Goal: Complete application form: Complete application form

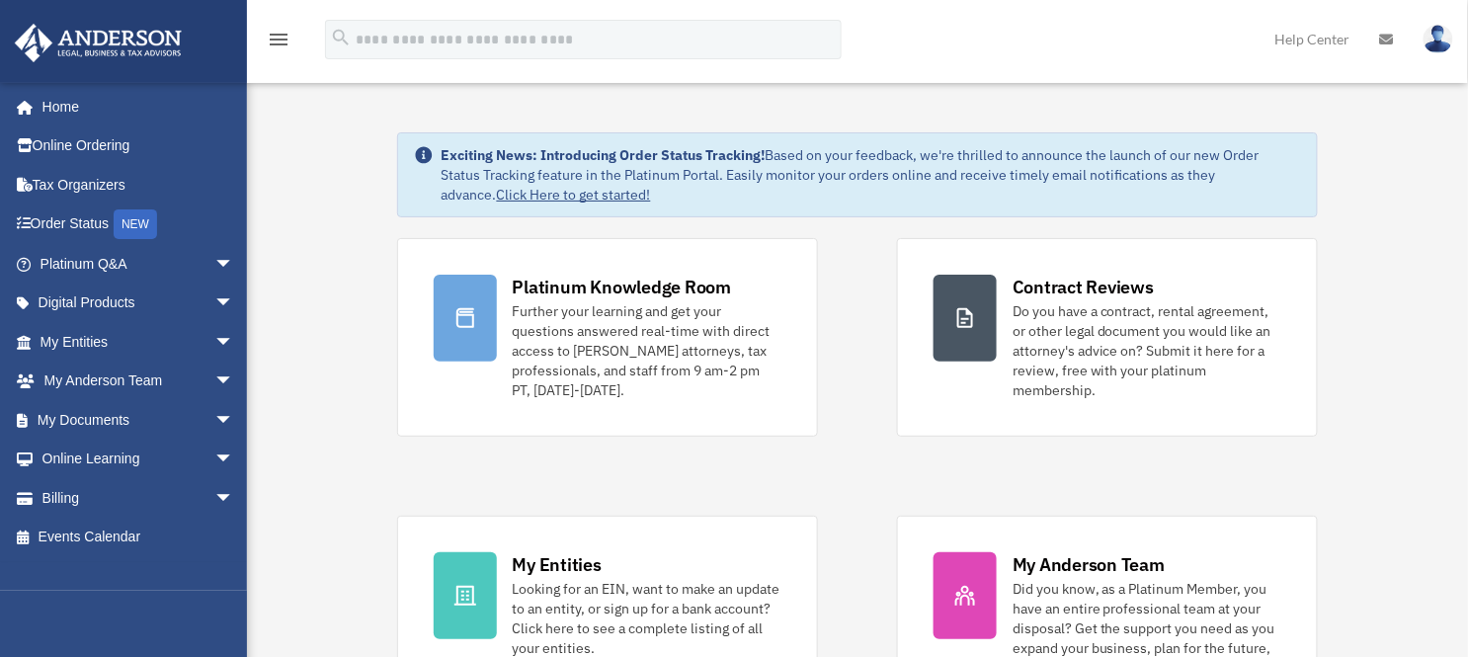
click at [214, 341] on span "arrow_drop_down" at bounding box center [234, 342] width 40 height 41
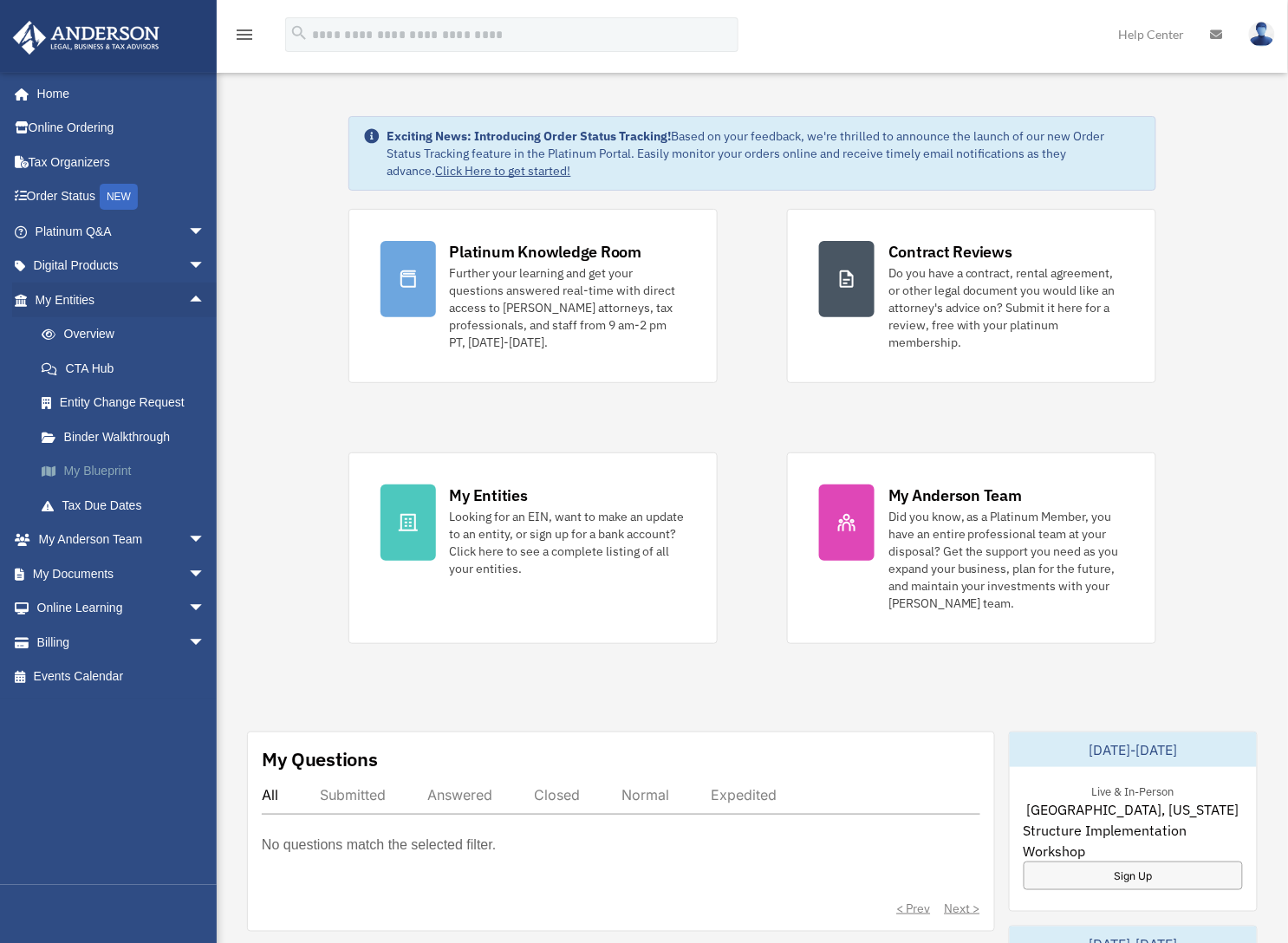
click at [125, 467] on link "My Blueprint" at bounding box center [128, 472] width 207 height 35
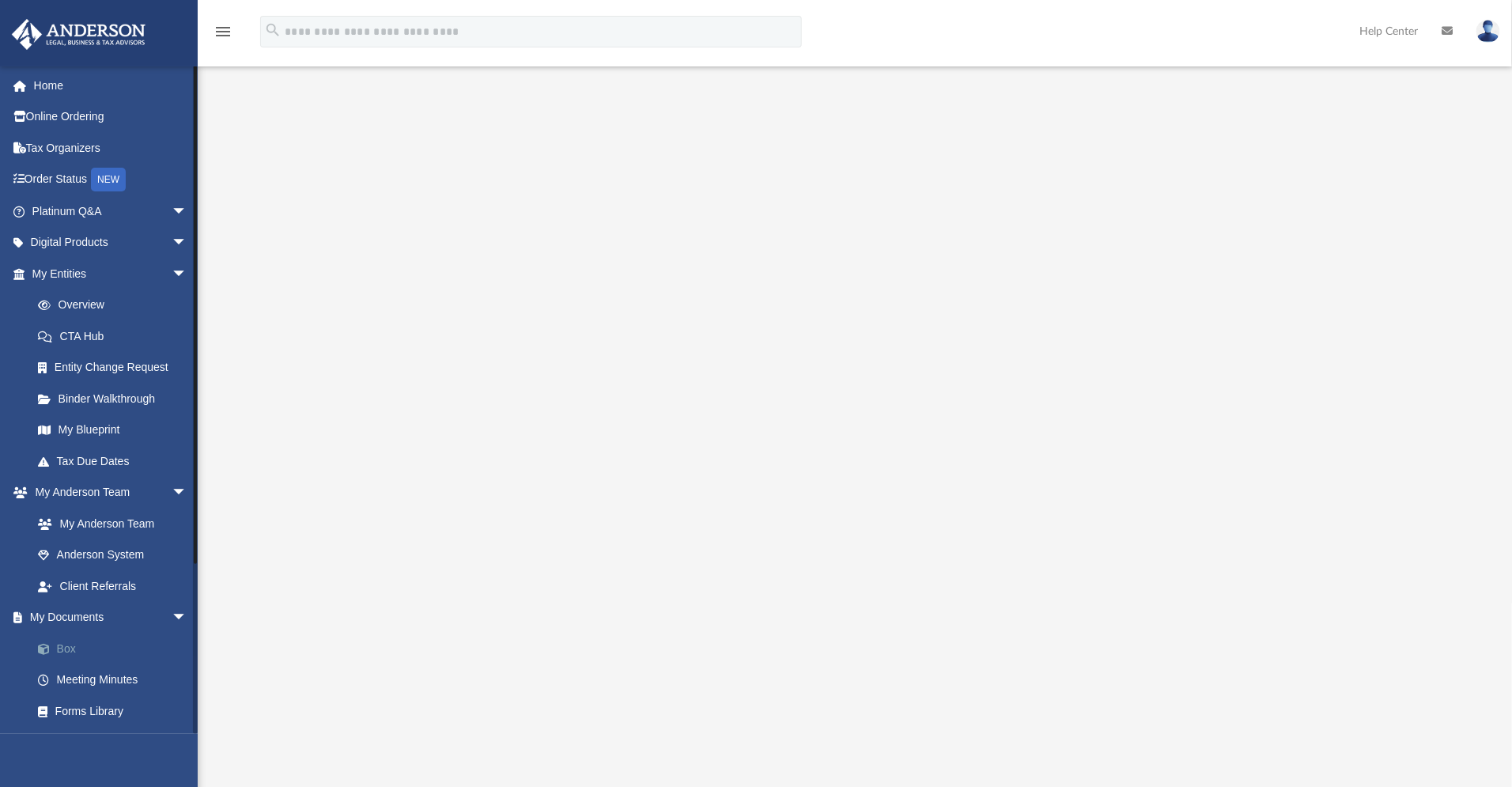
click at [68, 650] on link "Box" at bounding box center [117, 648] width 189 height 32
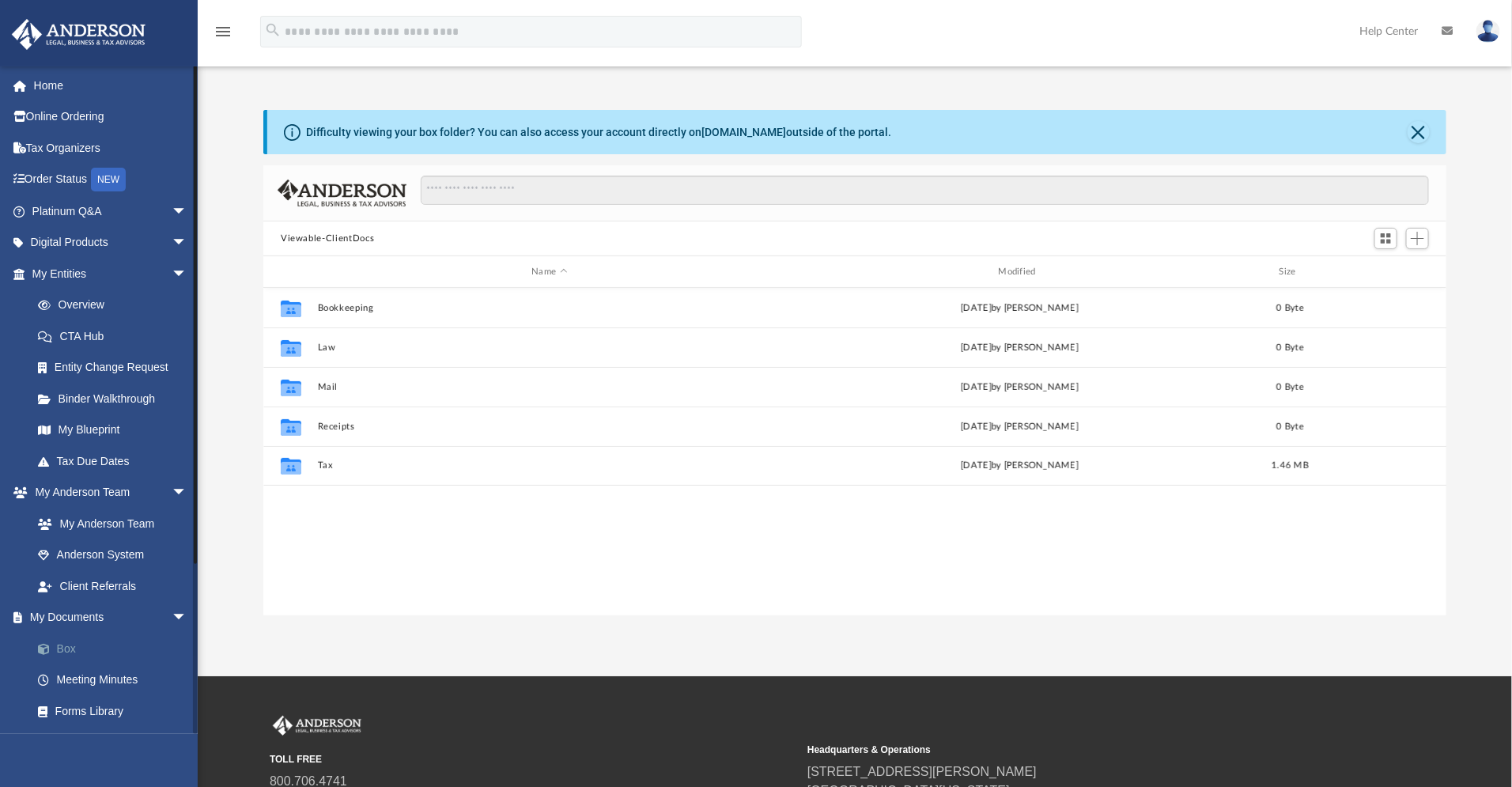
scroll to position [354, 1177]
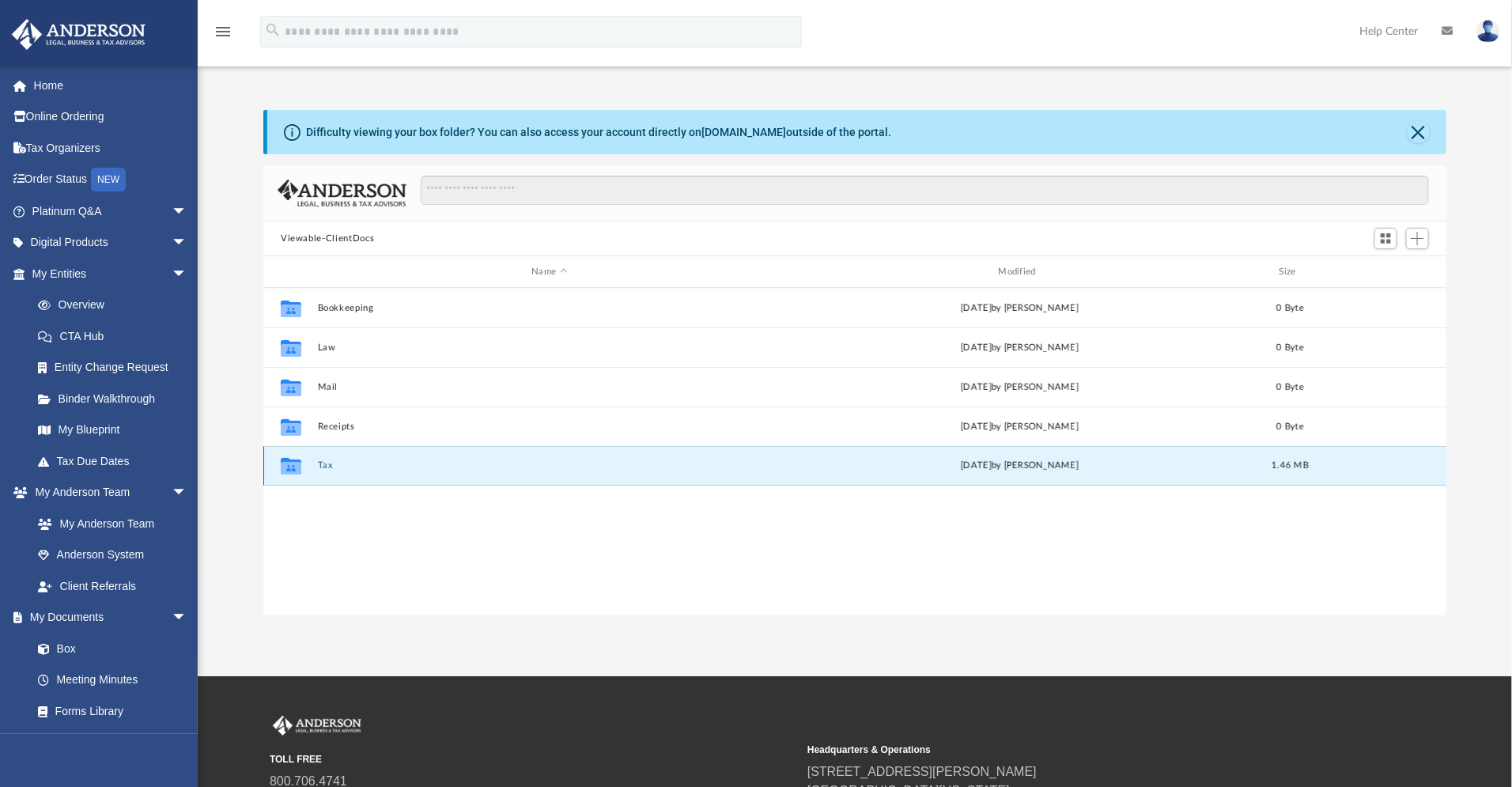
click at [321, 467] on button "Tax" at bounding box center [549, 465] width 463 height 10
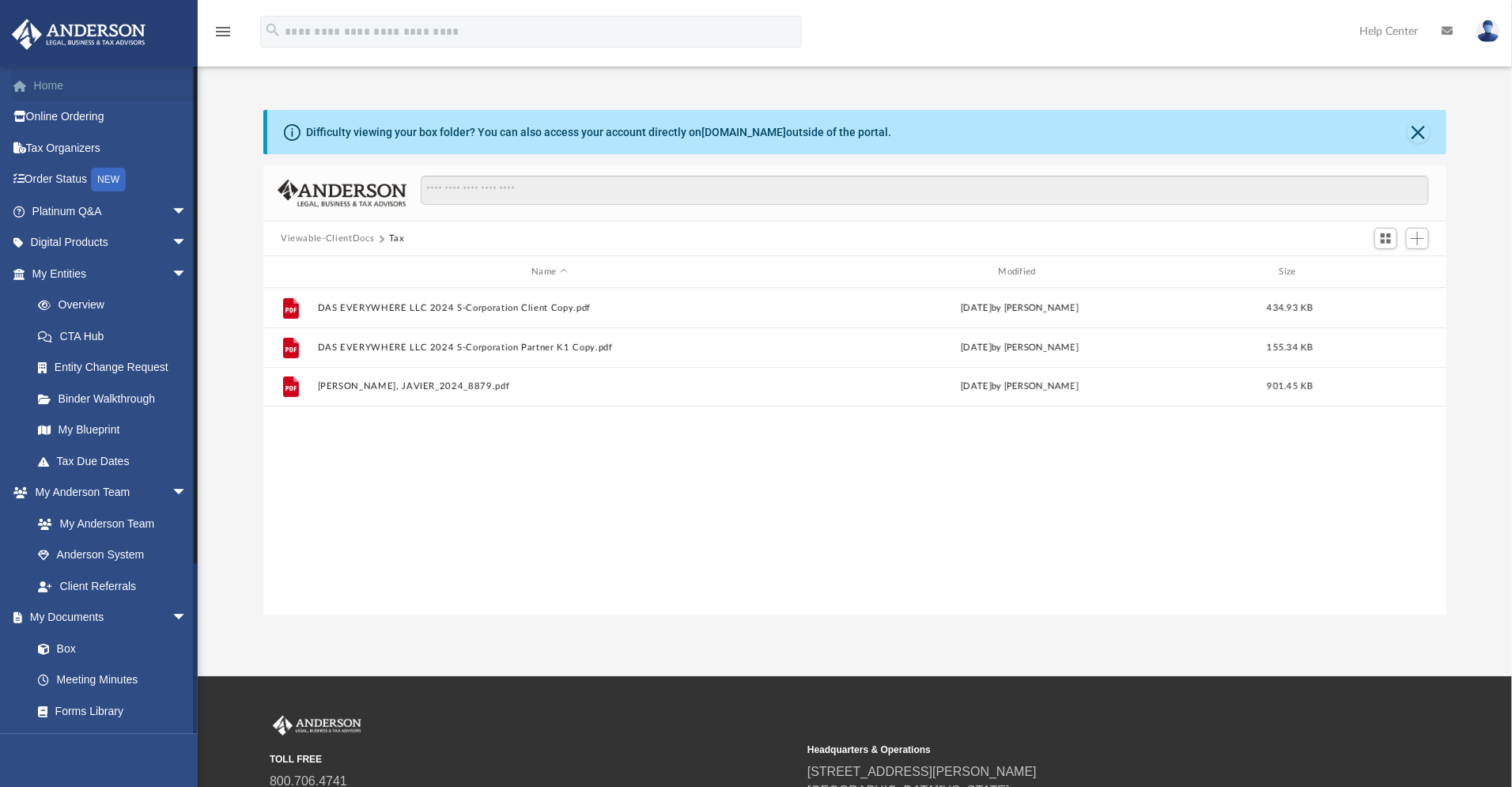
click at [53, 83] on link "Home" at bounding box center [111, 86] width 200 height 32
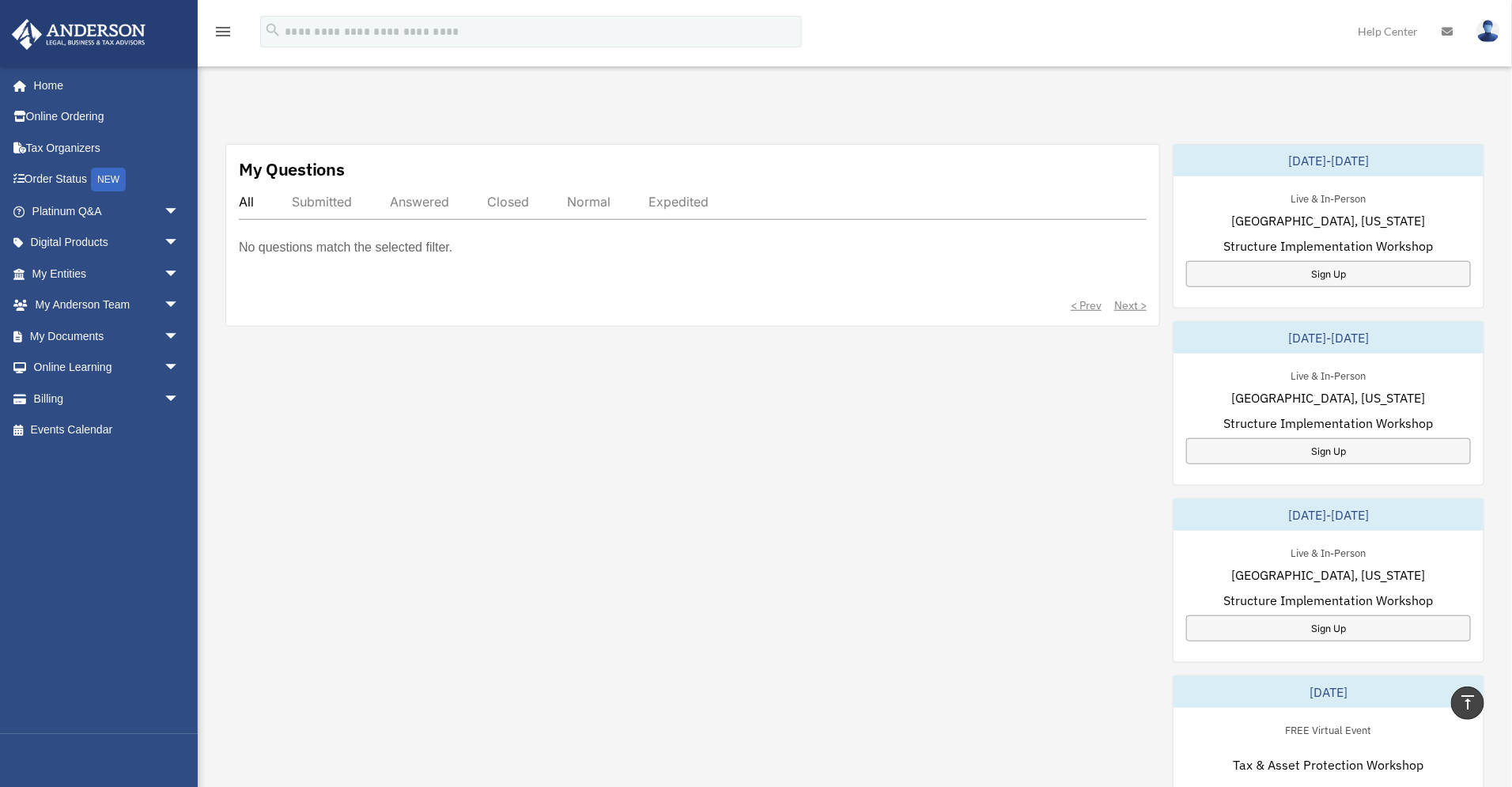
scroll to position [475, 0]
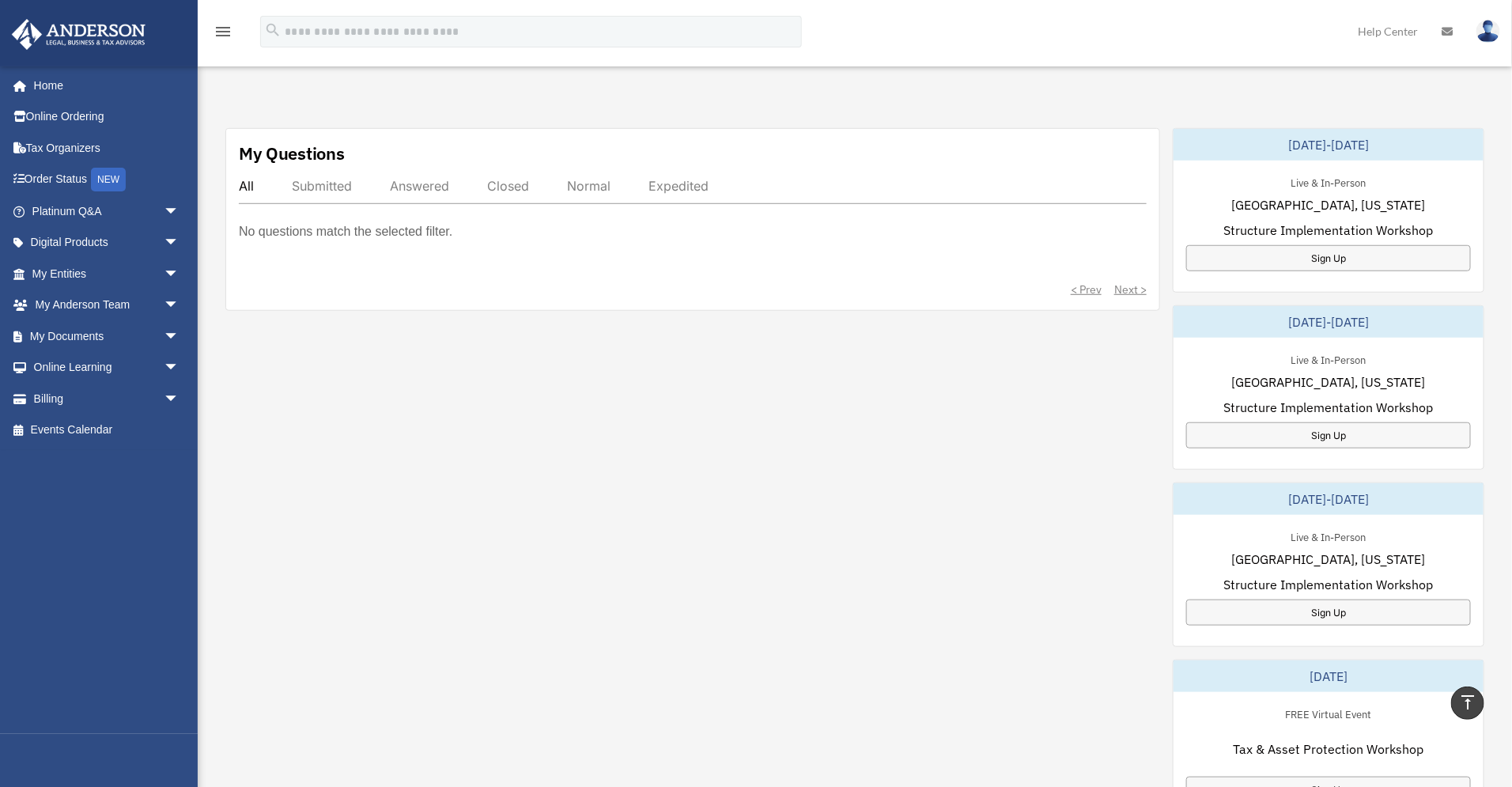
click at [308, 183] on div "Submitted" at bounding box center [322, 186] width 60 height 16
click at [435, 188] on div "Answered" at bounding box center [419, 186] width 59 height 16
click at [519, 183] on div "Closed" at bounding box center [508, 186] width 42 height 16
click at [593, 187] on div "Normal" at bounding box center [588, 186] width 43 height 16
click at [694, 191] on div "Expedited" at bounding box center [678, 186] width 60 height 16
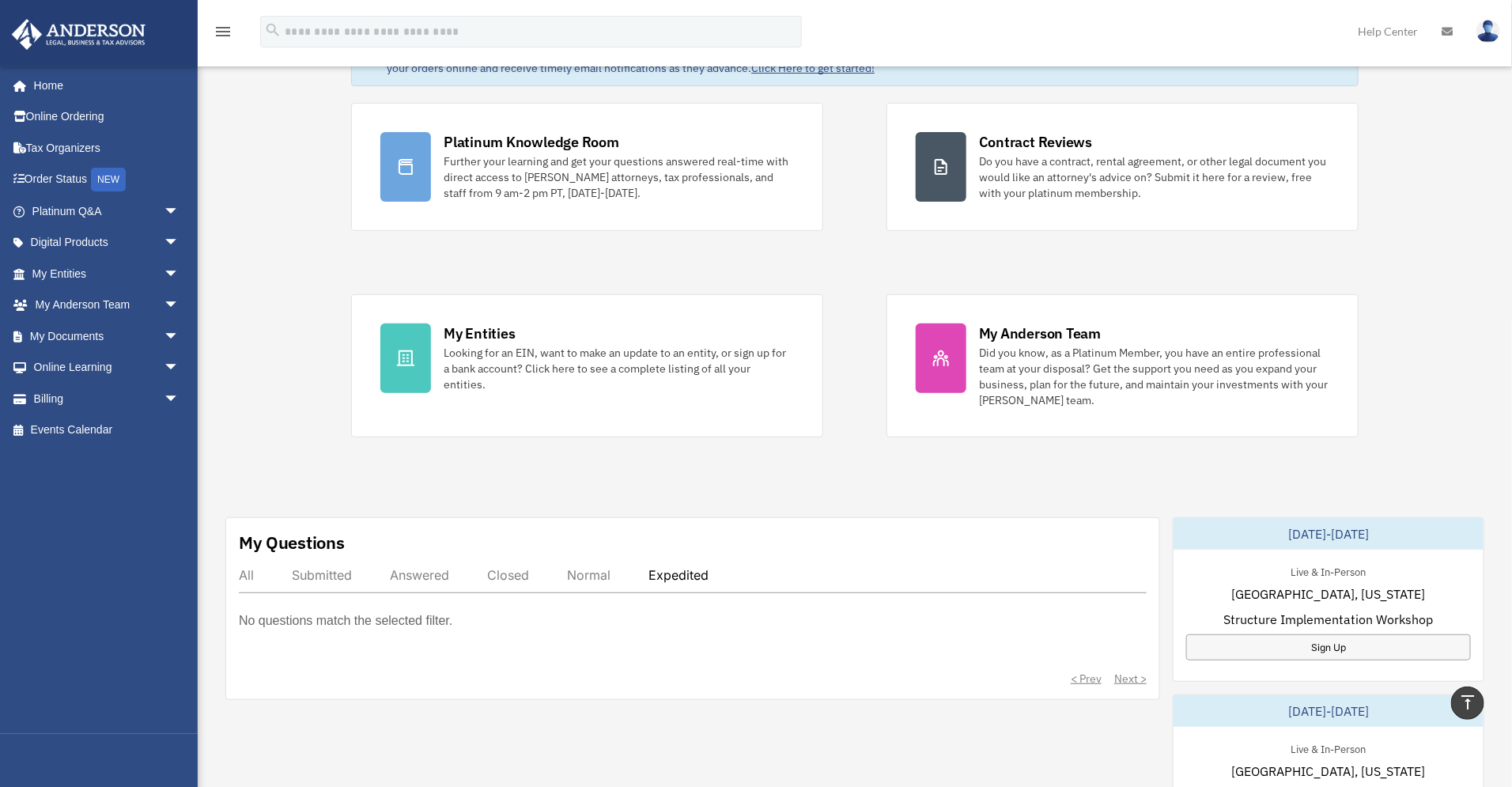
scroll to position [0, 0]
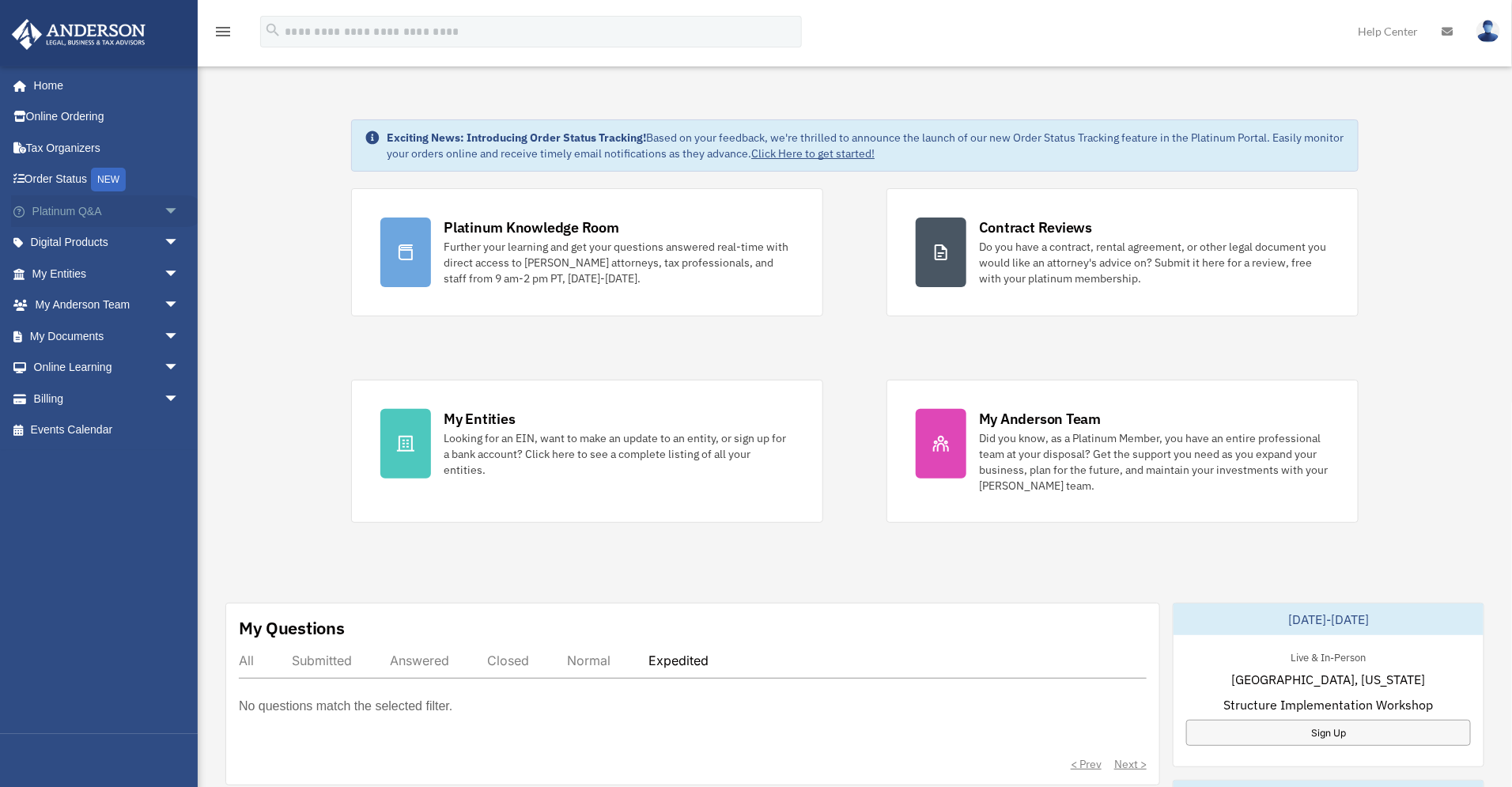
click at [166, 209] on span "arrow_drop_down" at bounding box center [180, 211] width 32 height 33
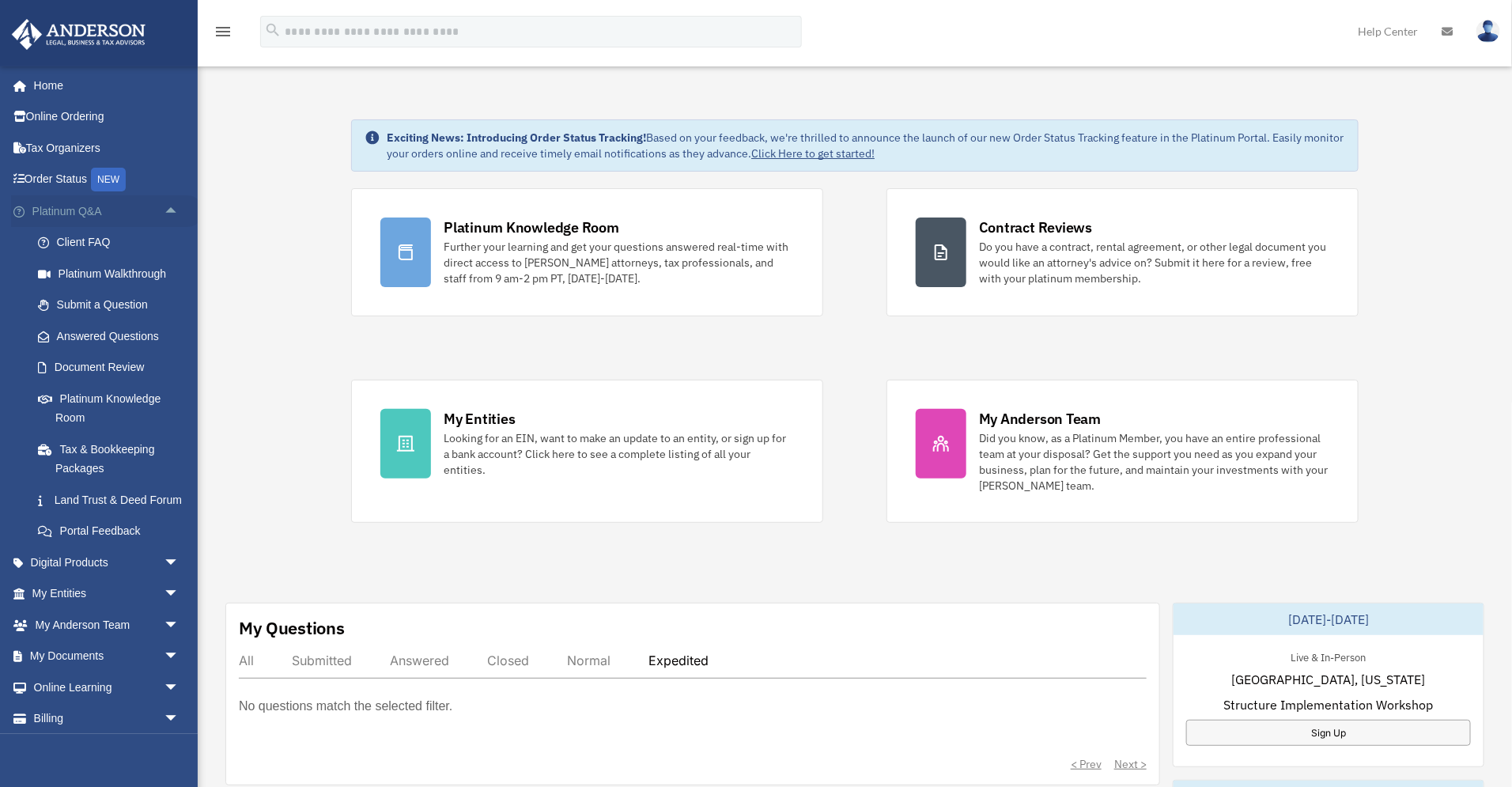
click at [166, 209] on span "arrow_drop_up" at bounding box center [180, 211] width 32 height 33
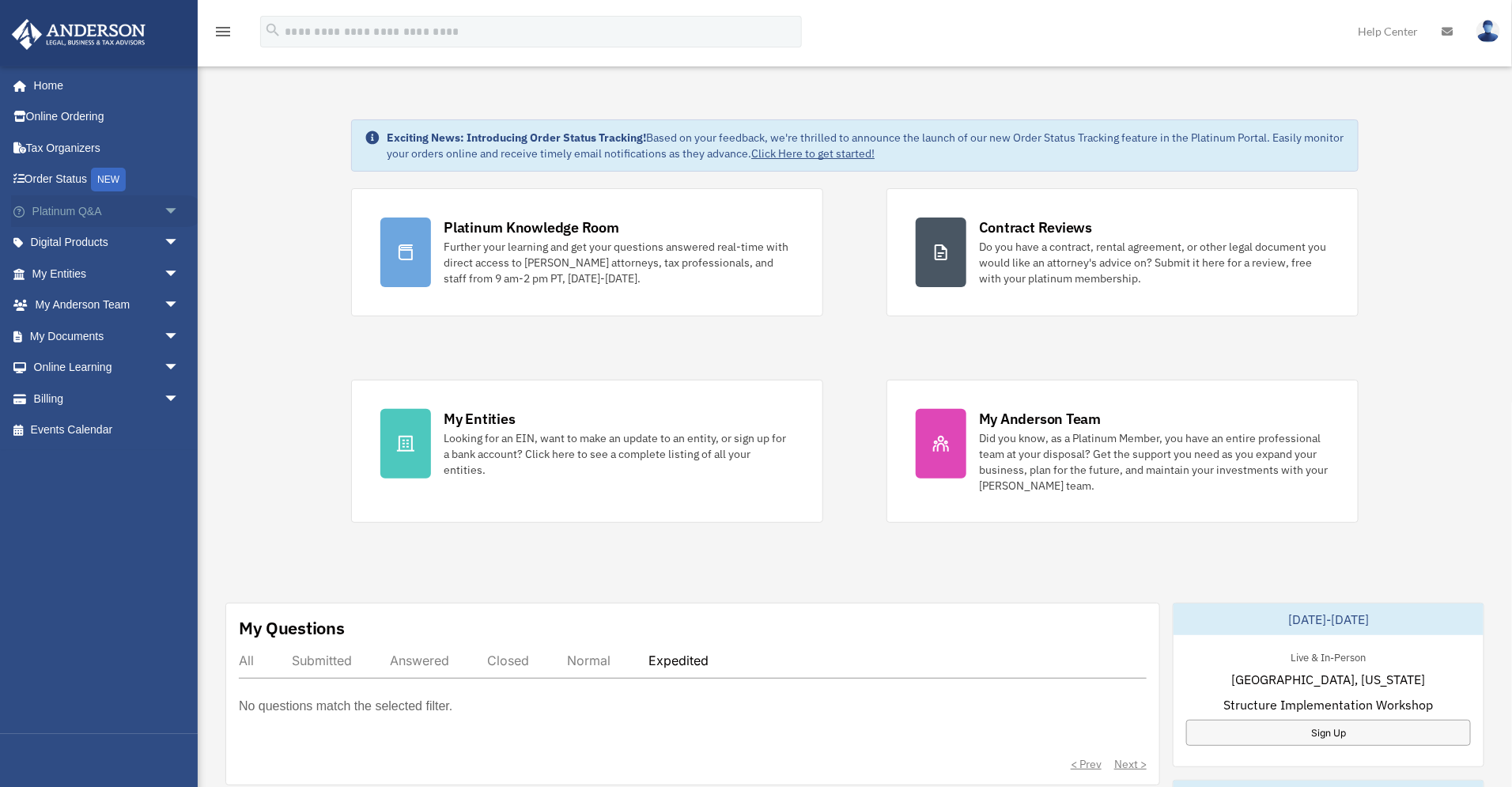
click at [166, 209] on span "arrow_drop_down" at bounding box center [180, 211] width 32 height 33
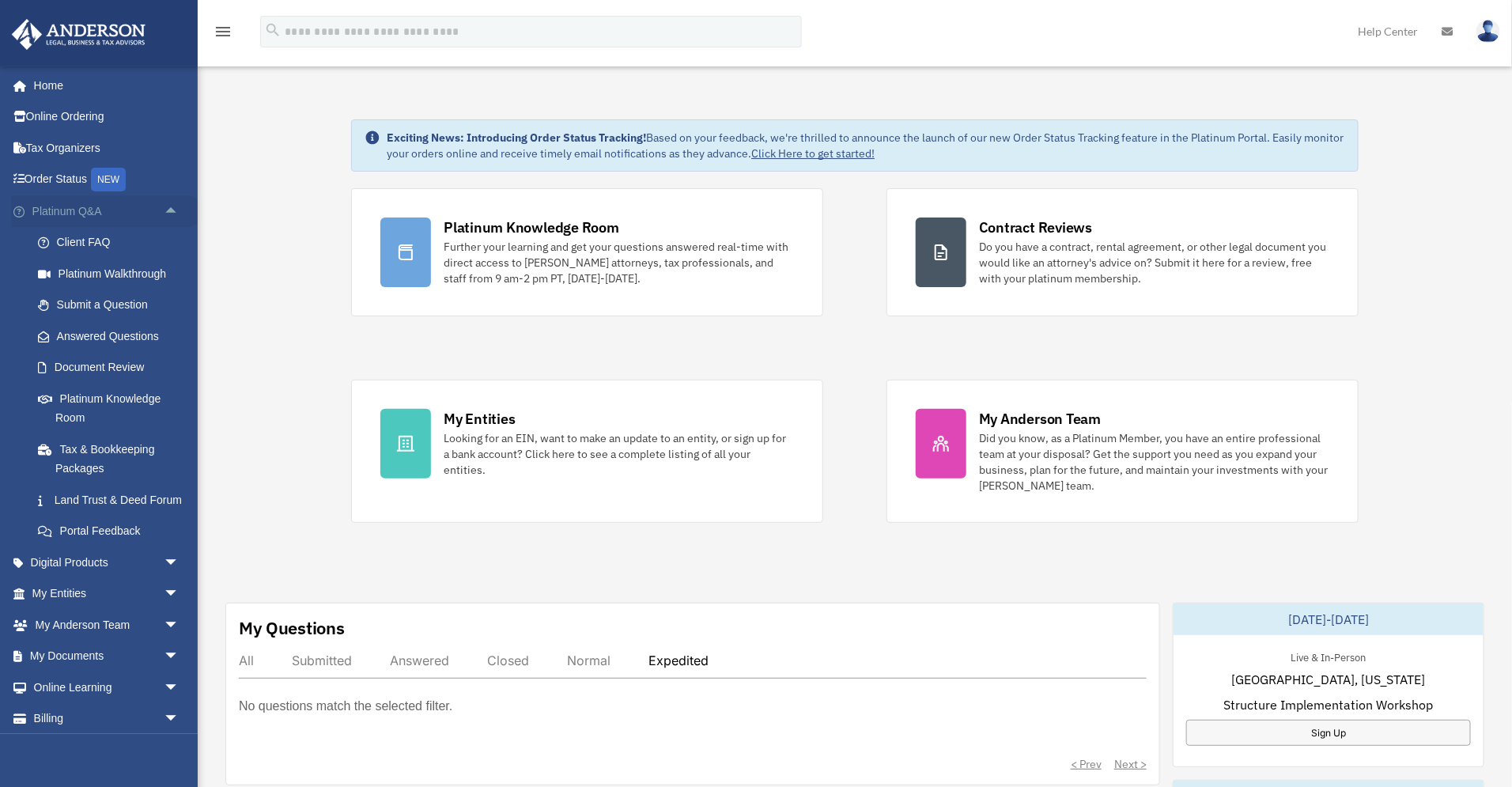
click at [166, 209] on span "arrow_drop_up" at bounding box center [180, 211] width 32 height 33
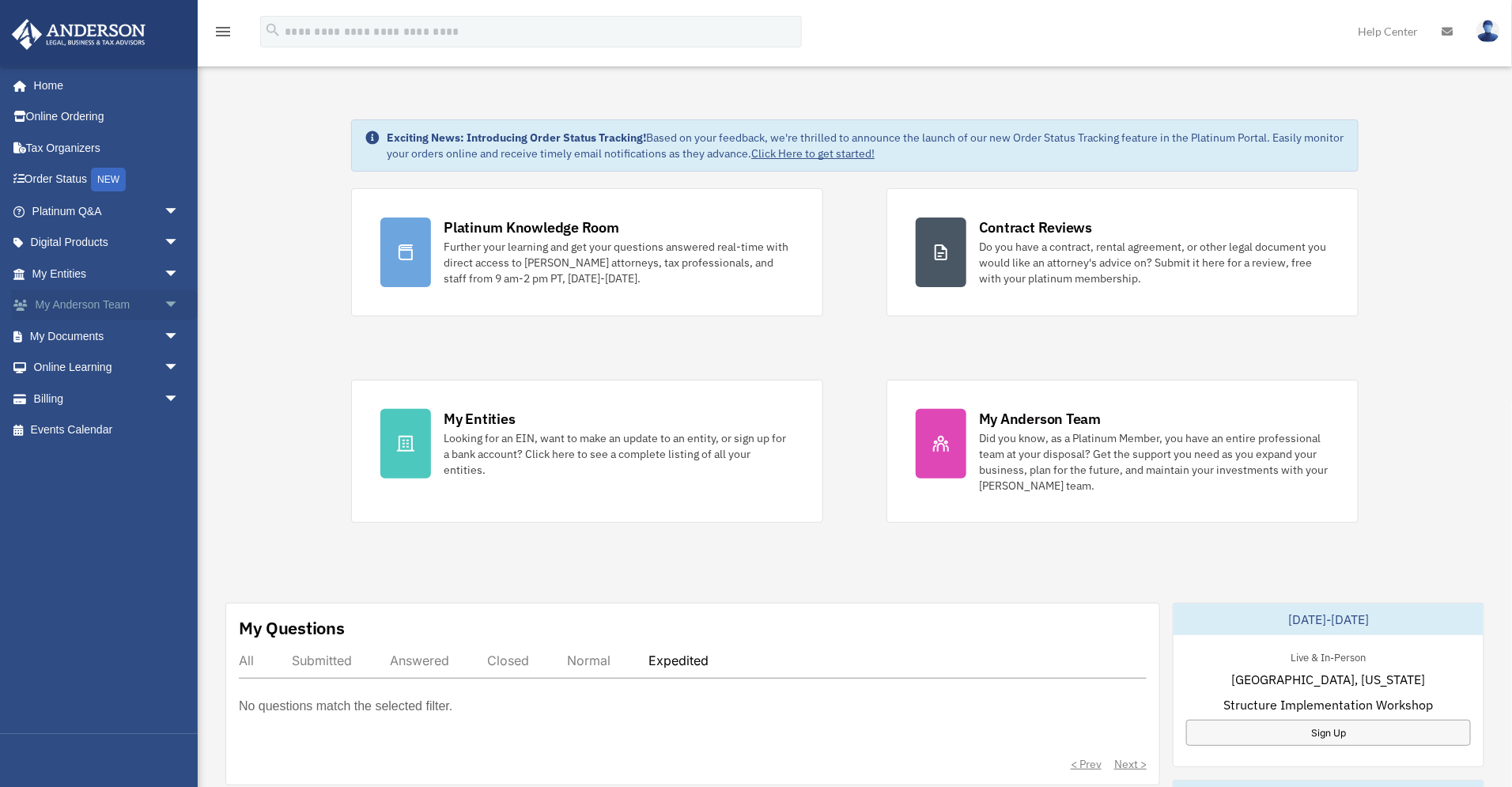
click at [170, 299] on span "arrow_drop_down" at bounding box center [180, 306] width 32 height 33
click at [170, 299] on span "arrow_drop_up" at bounding box center [180, 306] width 32 height 33
click at [165, 334] on span "arrow_drop_down" at bounding box center [180, 336] width 32 height 33
click at [168, 489] on span "arrow_drop_down" at bounding box center [180, 493] width 32 height 33
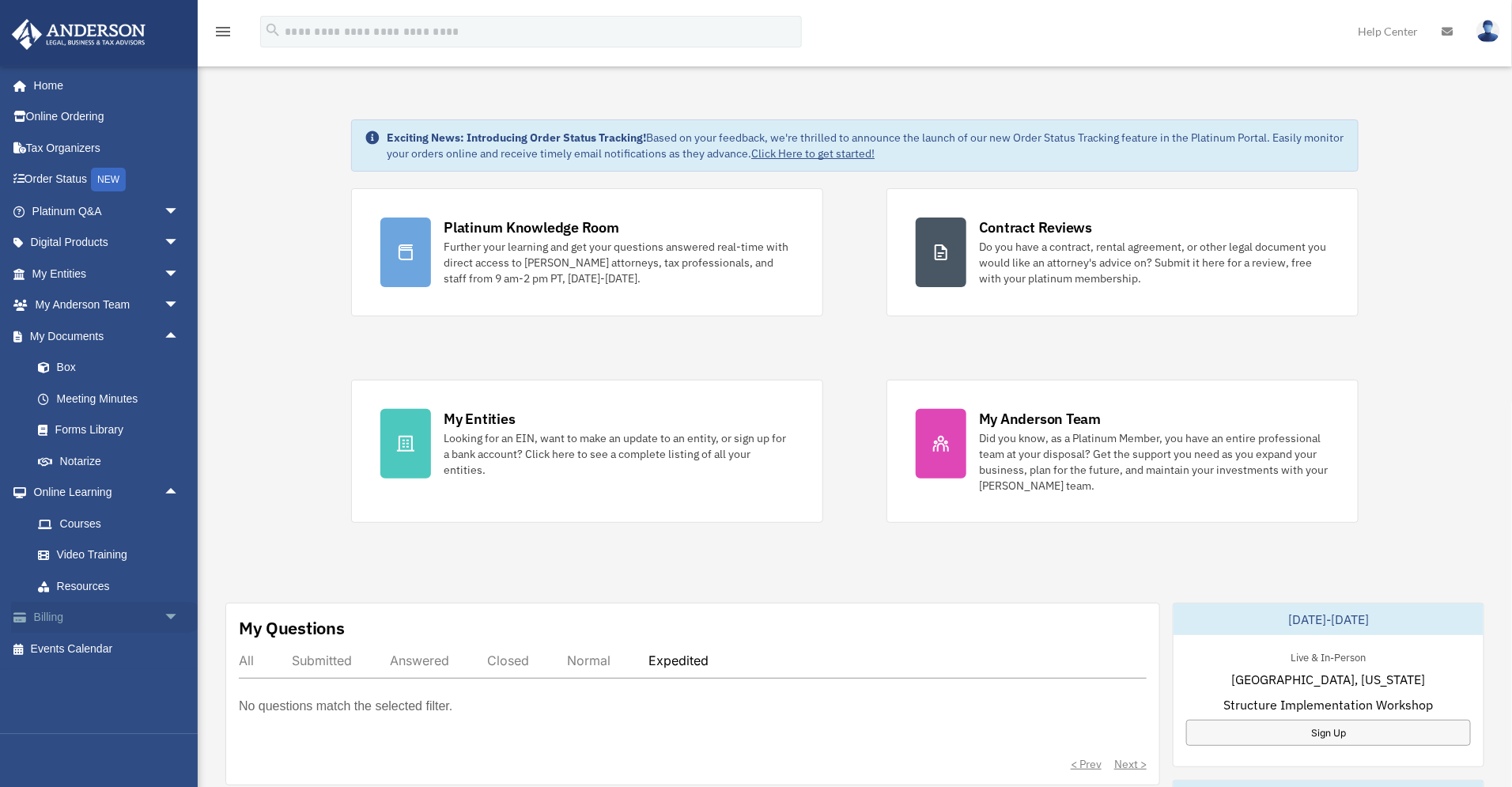
click at [166, 616] on span "arrow_drop_down" at bounding box center [180, 618] width 32 height 33
click at [164, 335] on span "arrow_drop_up" at bounding box center [180, 336] width 32 height 33
click at [165, 363] on span "arrow_drop_up" at bounding box center [180, 368] width 32 height 33
click at [166, 399] on span "arrow_drop_up" at bounding box center [180, 399] width 32 height 33
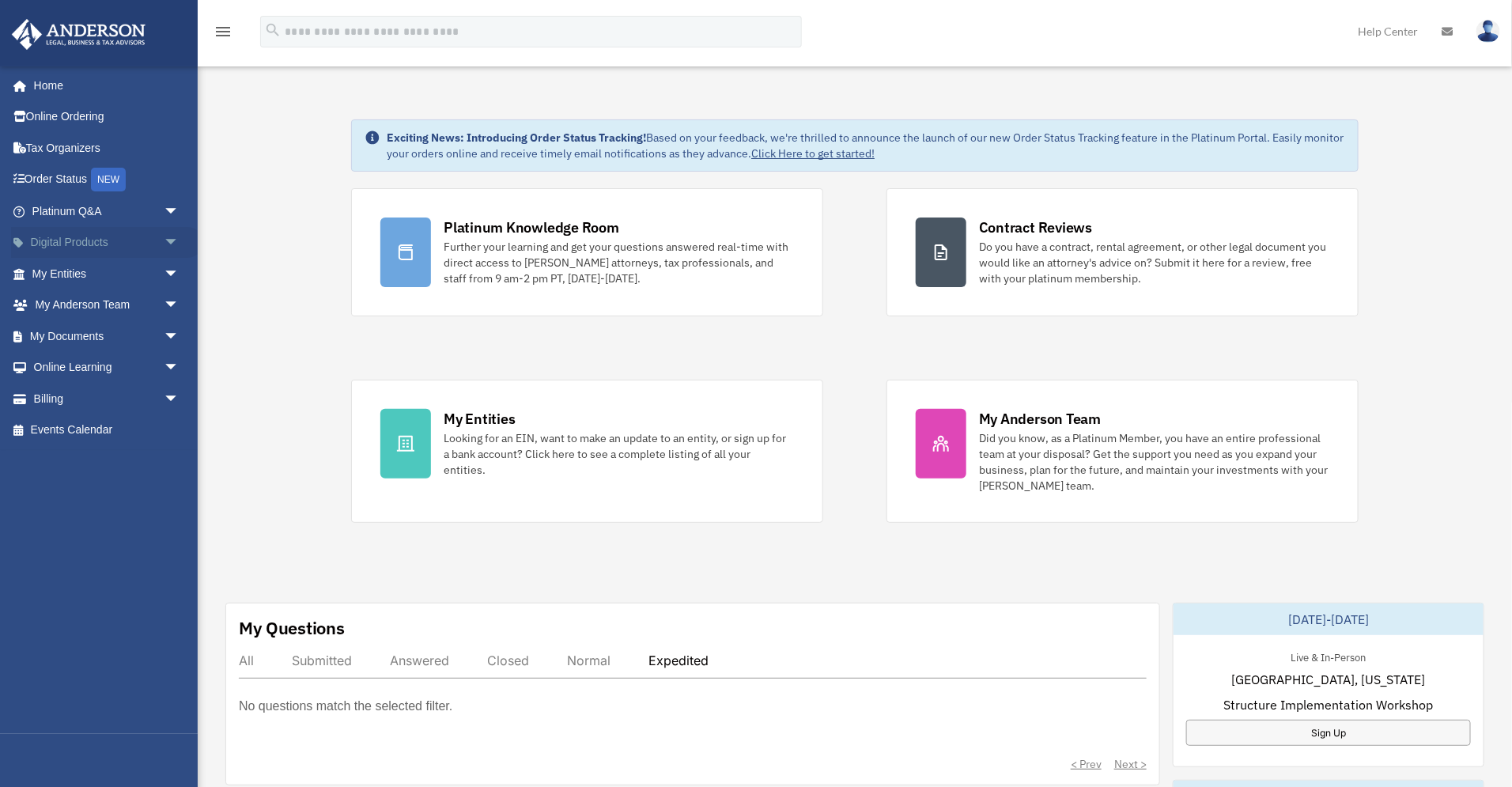
click at [167, 240] on span "arrow_drop_down" at bounding box center [180, 243] width 32 height 33
click at [167, 240] on span "arrow_drop_up" at bounding box center [180, 243] width 32 height 33
click at [164, 211] on span "arrow_drop_down" at bounding box center [180, 211] width 32 height 33
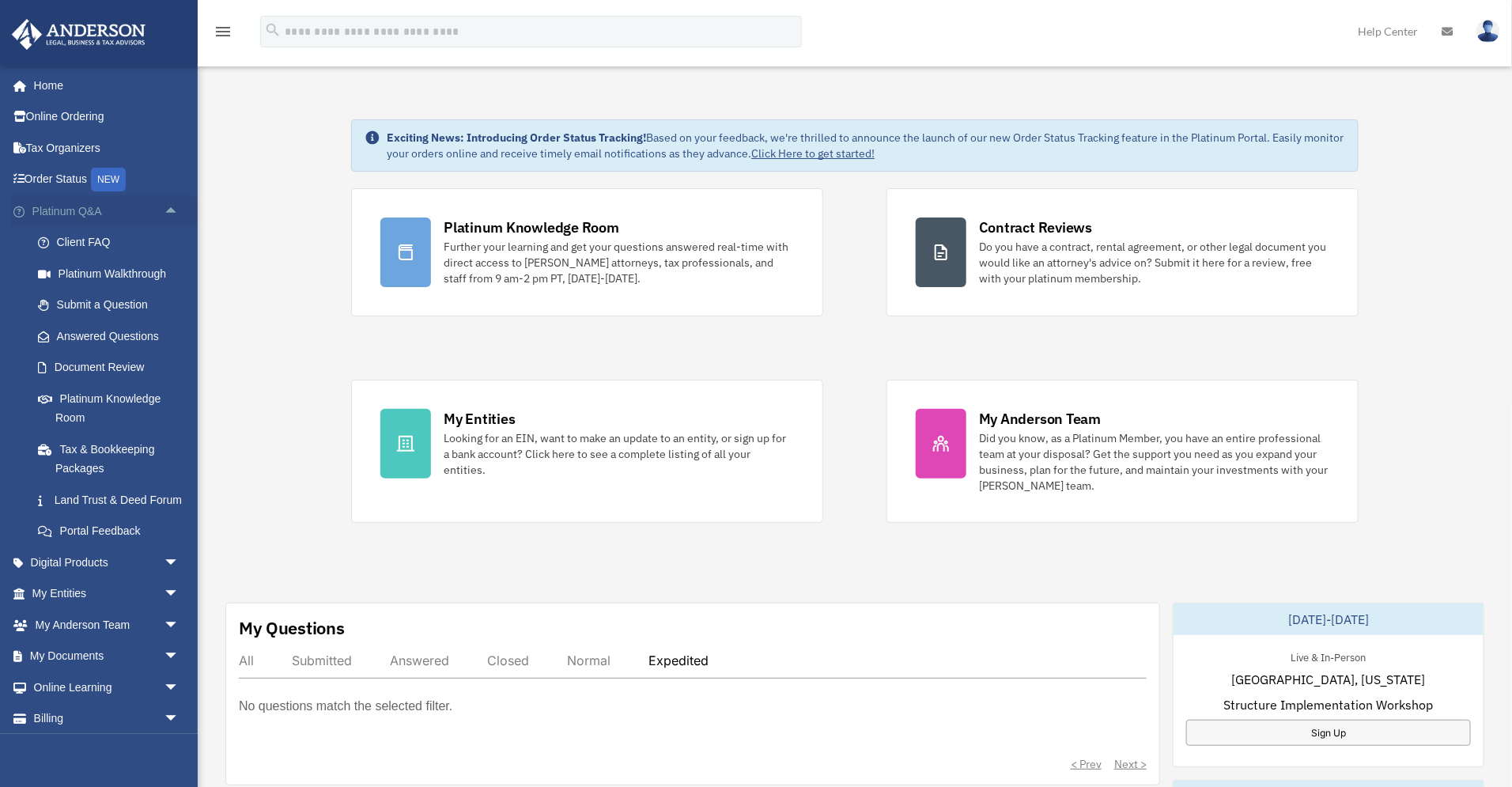
click at [164, 211] on span "arrow_drop_up" at bounding box center [180, 211] width 32 height 33
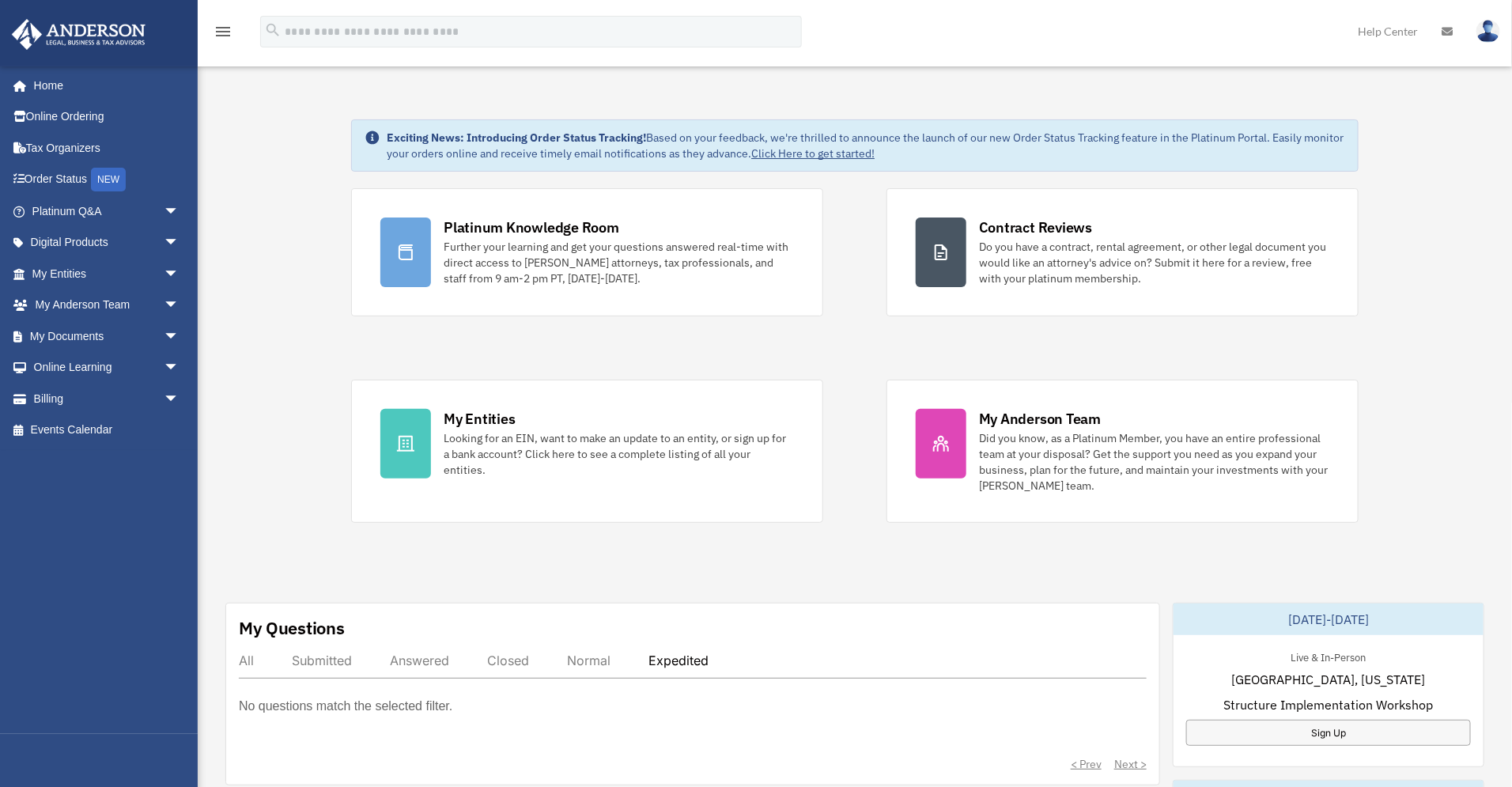
click at [1494, 33] on img at bounding box center [1489, 31] width 24 height 23
click at [266, 101] on div "Exciting News: Introducing Order Status Tracking! Based on your feedback, we're…" at bounding box center [855, 798] width 1338 height 1436
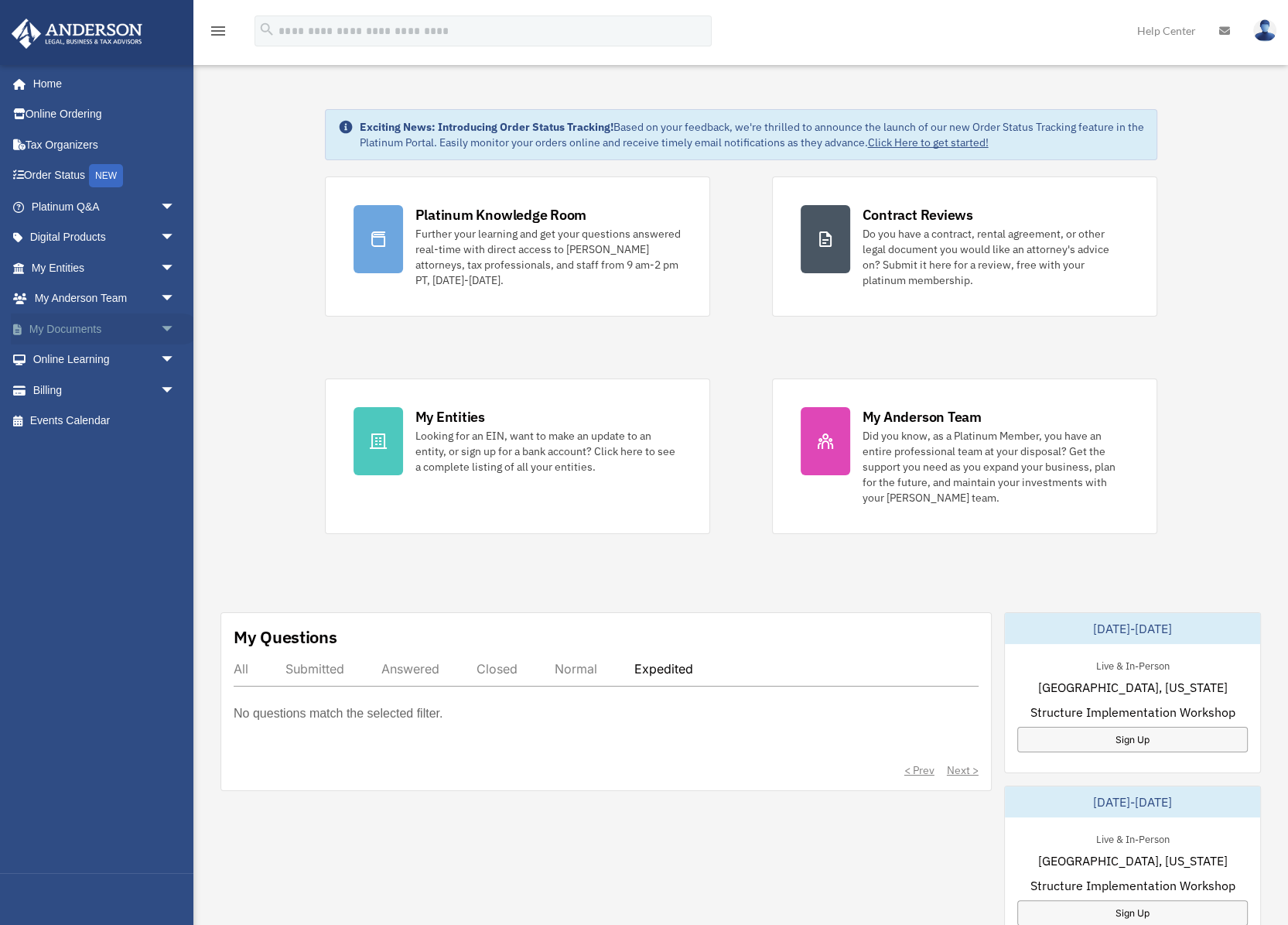
click at [161, 326] on span "arrow_drop_down" at bounding box center [176, 329] width 31 height 32
click at [161, 510] on span "arrow_drop_down" at bounding box center [176, 512] width 31 height 32
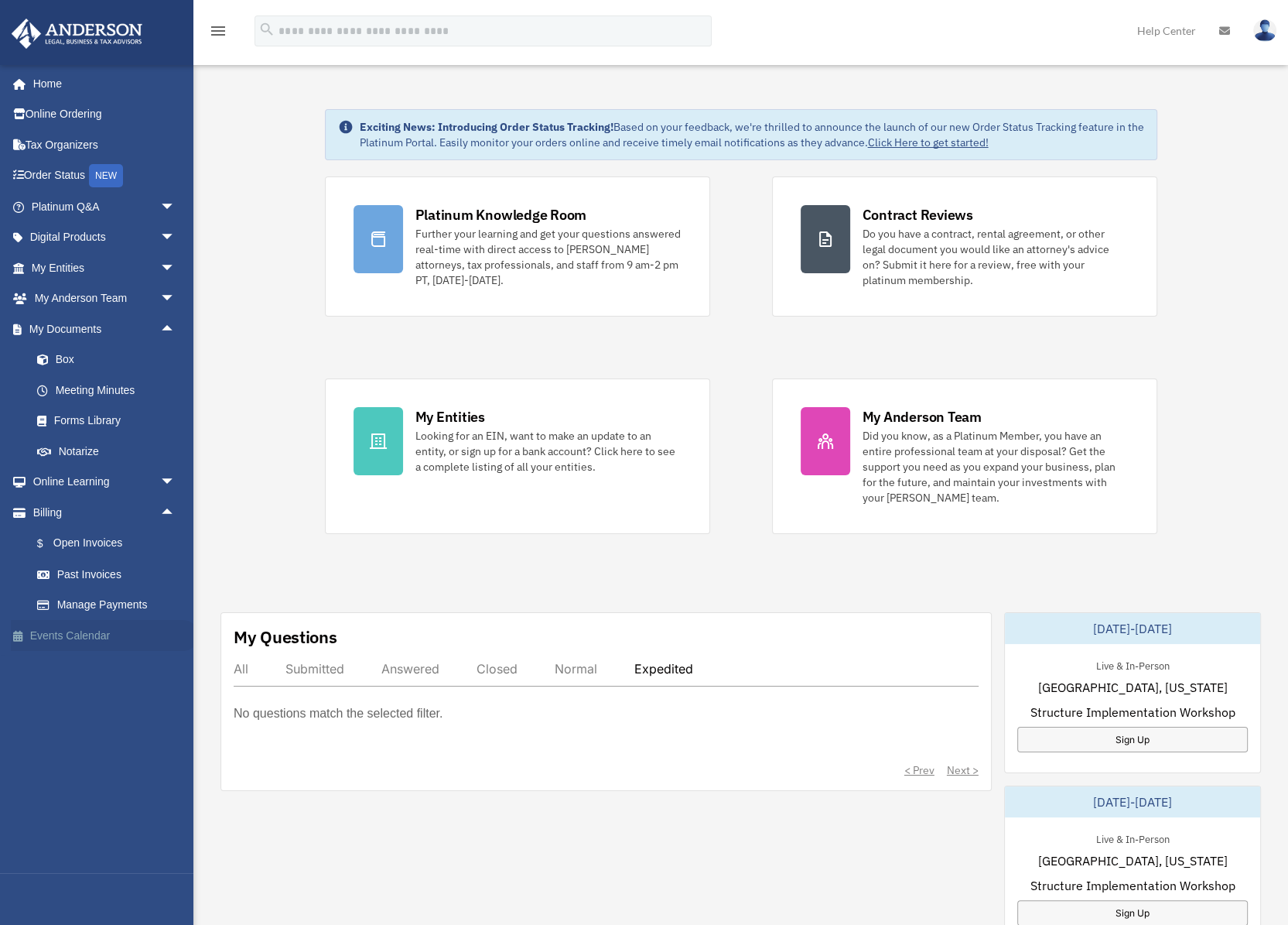
click at [87, 635] on link "Events Calendar" at bounding box center [105, 635] width 188 height 31
click at [59, 634] on link "Events Calendar" at bounding box center [105, 635] width 188 height 31
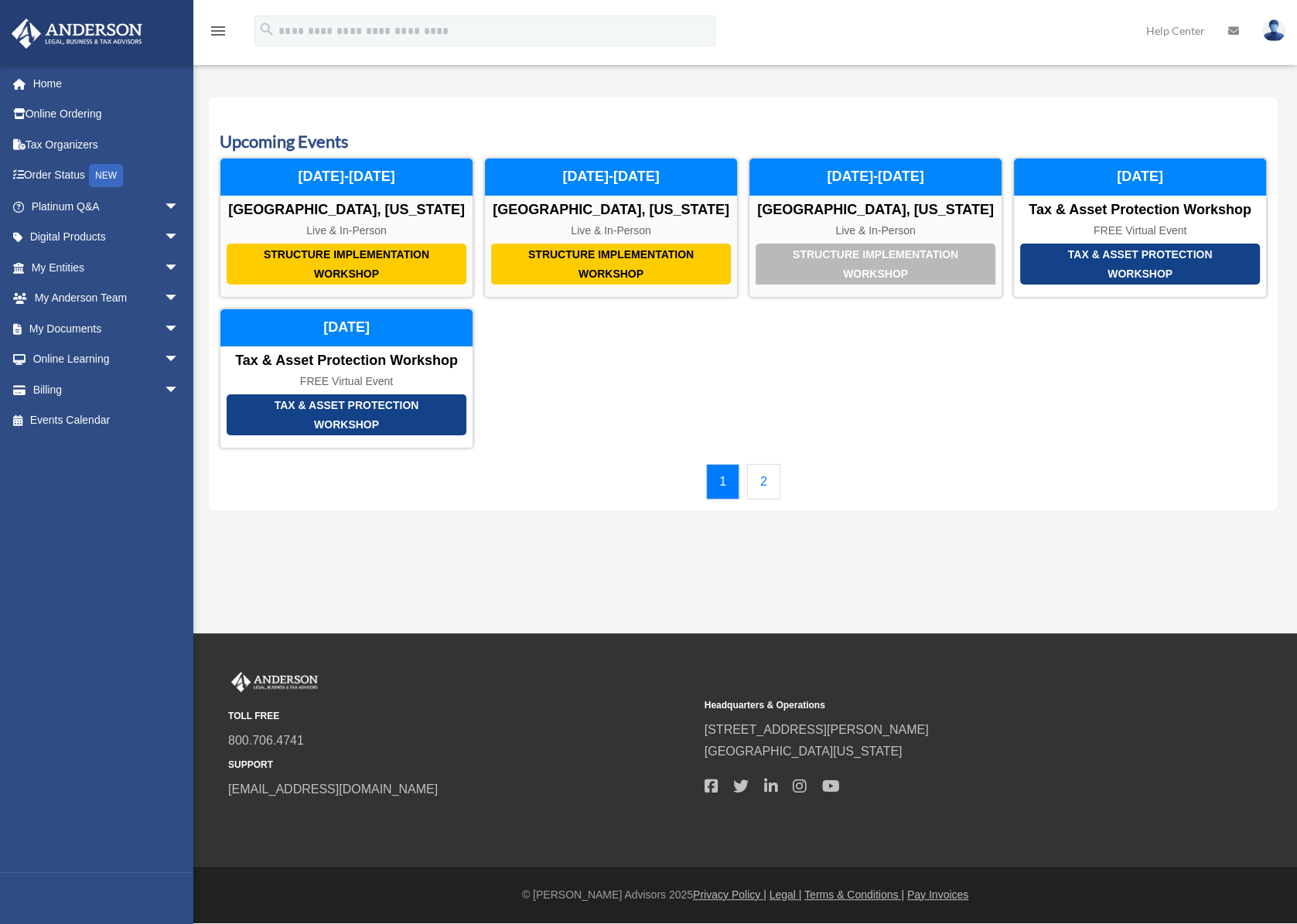
click at [776, 477] on link "2" at bounding box center [763, 481] width 33 height 35
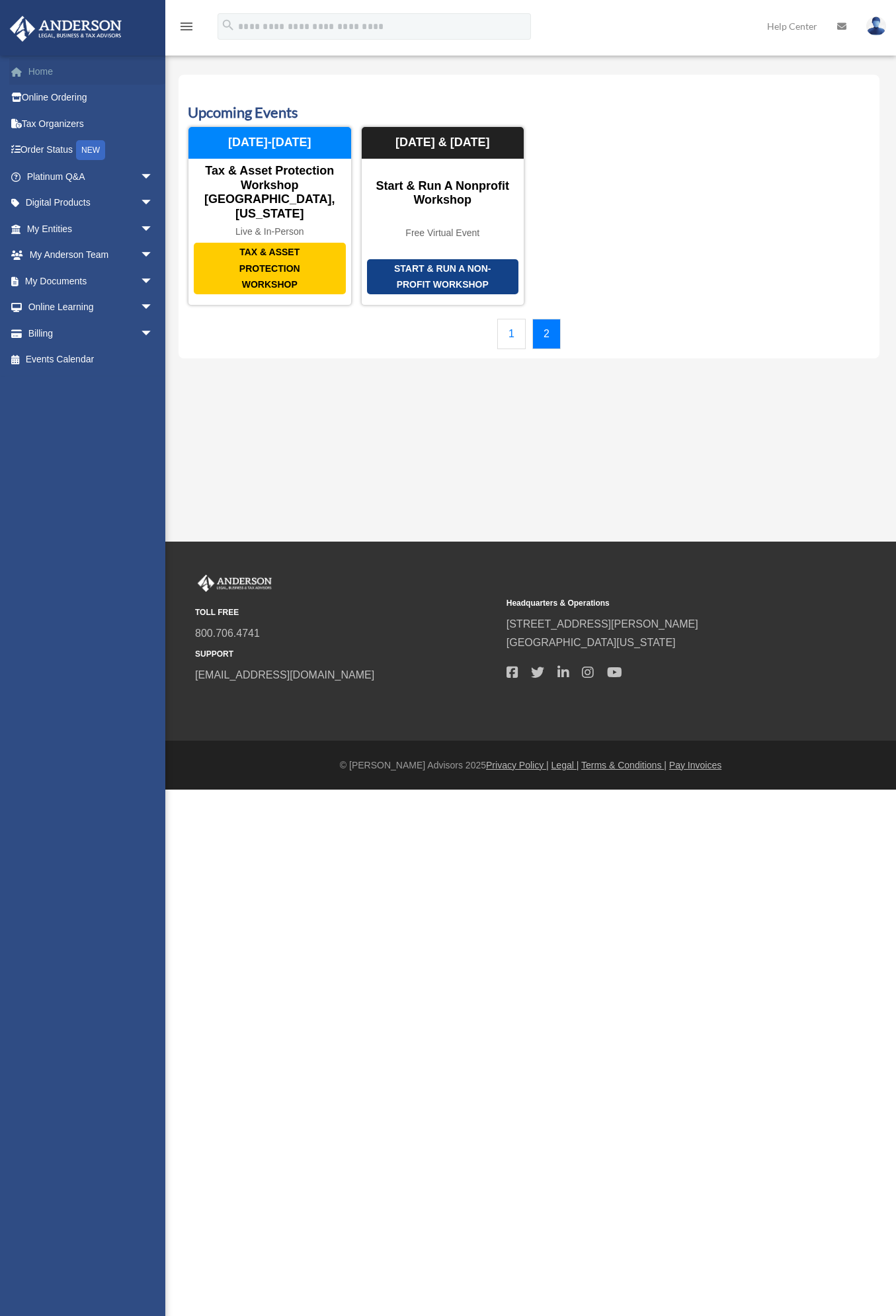
click at [43, 71] on link "Home" at bounding box center [91, 72] width 164 height 27
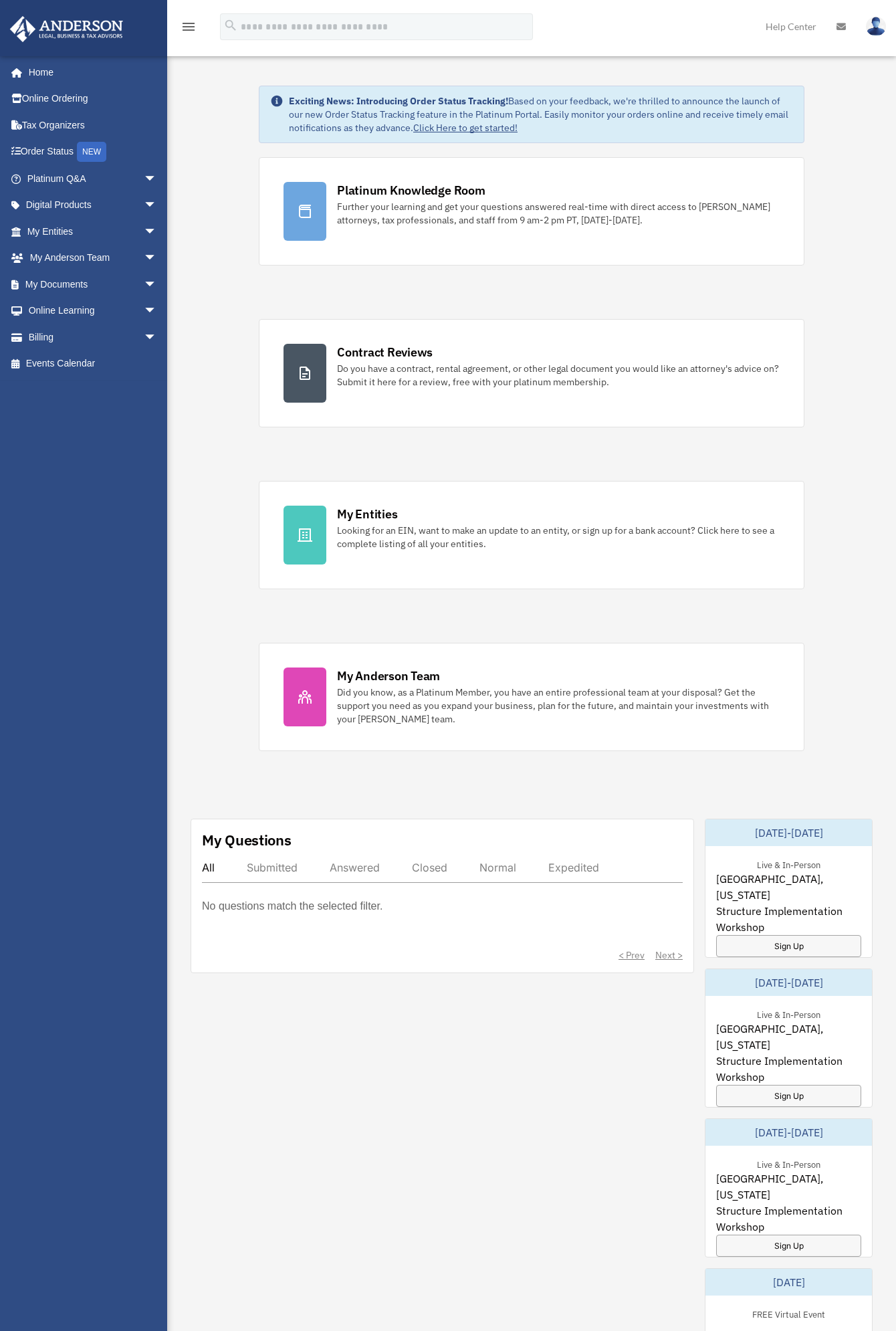
click at [289, 867] on div "Submitted" at bounding box center [272, 868] width 51 height 14
click at [337, 868] on div "Answered" at bounding box center [355, 868] width 50 height 14
click at [422, 869] on div "Closed" at bounding box center [430, 868] width 35 height 14
click at [497, 874] on div "Normal" at bounding box center [497, 868] width 37 height 14
click at [574, 873] on div "Expedited" at bounding box center [573, 868] width 51 height 14
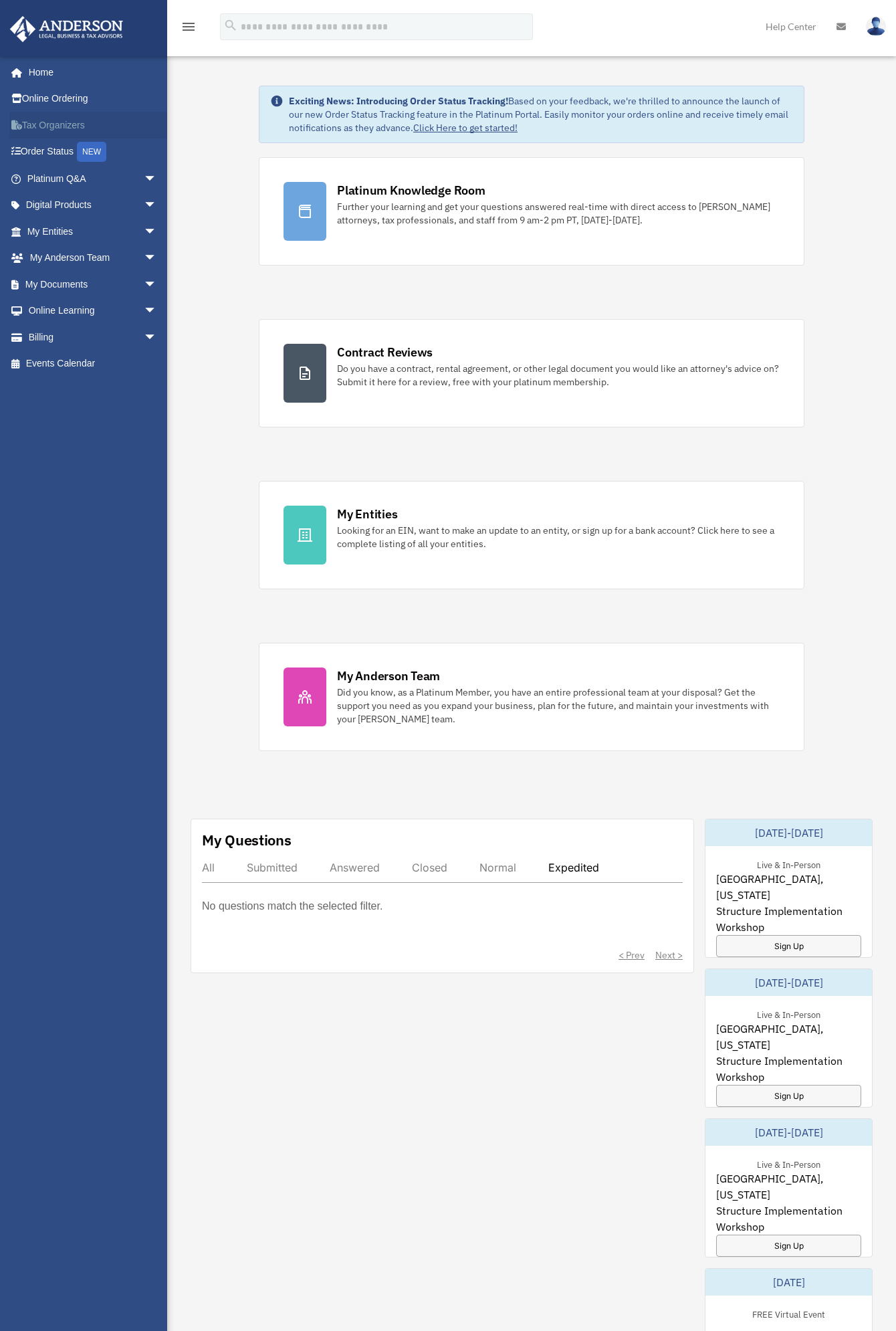
click at [70, 128] on link "Tax Organizers" at bounding box center [93, 125] width 168 height 27
click at [468, 36] on input "search" at bounding box center [376, 27] width 313 height 27
type input "*****"
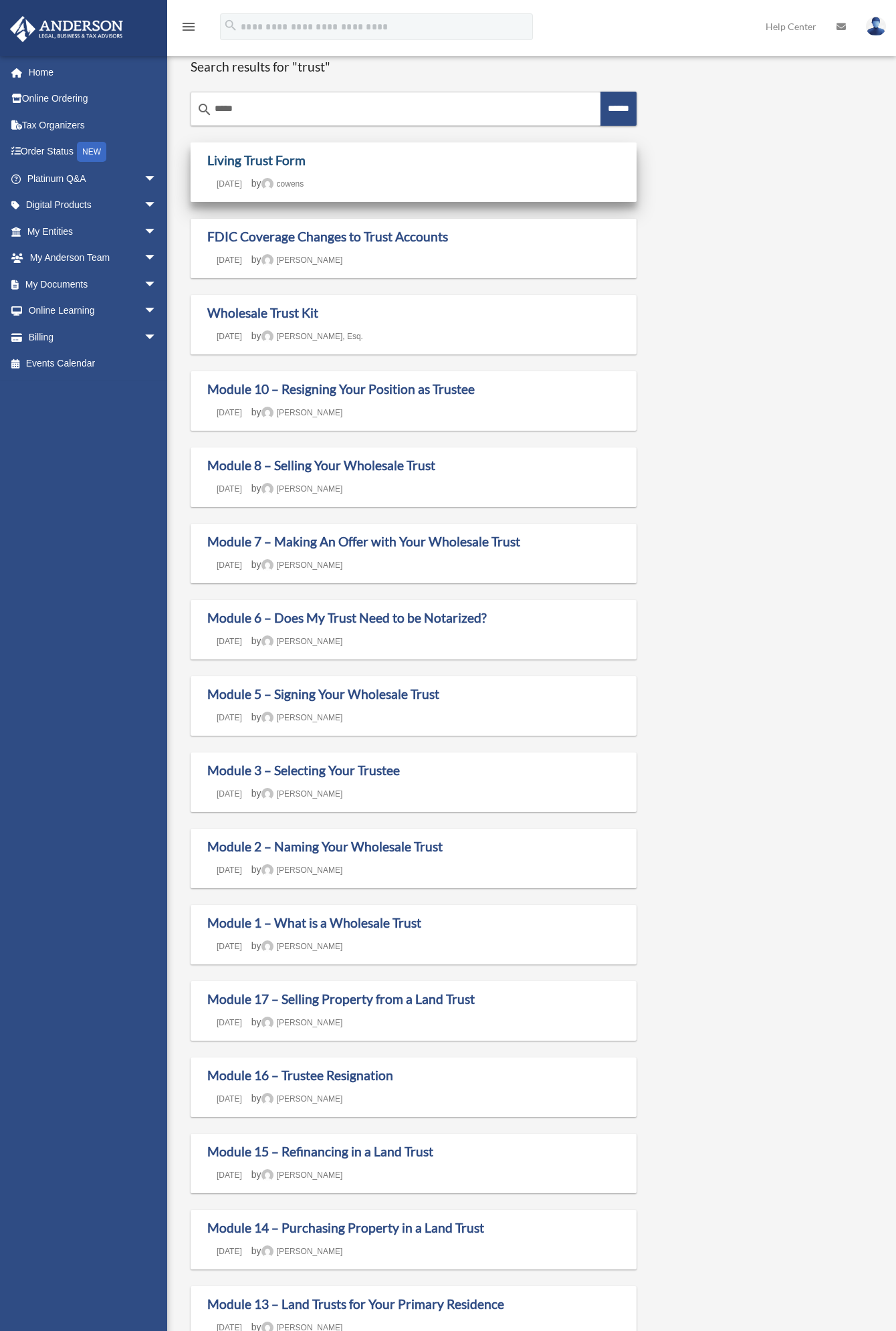
click at [254, 153] on link "Living Trust Form" at bounding box center [256, 160] width 98 height 16
click at [246, 159] on link "Living Trust Form" at bounding box center [256, 160] width 98 height 16
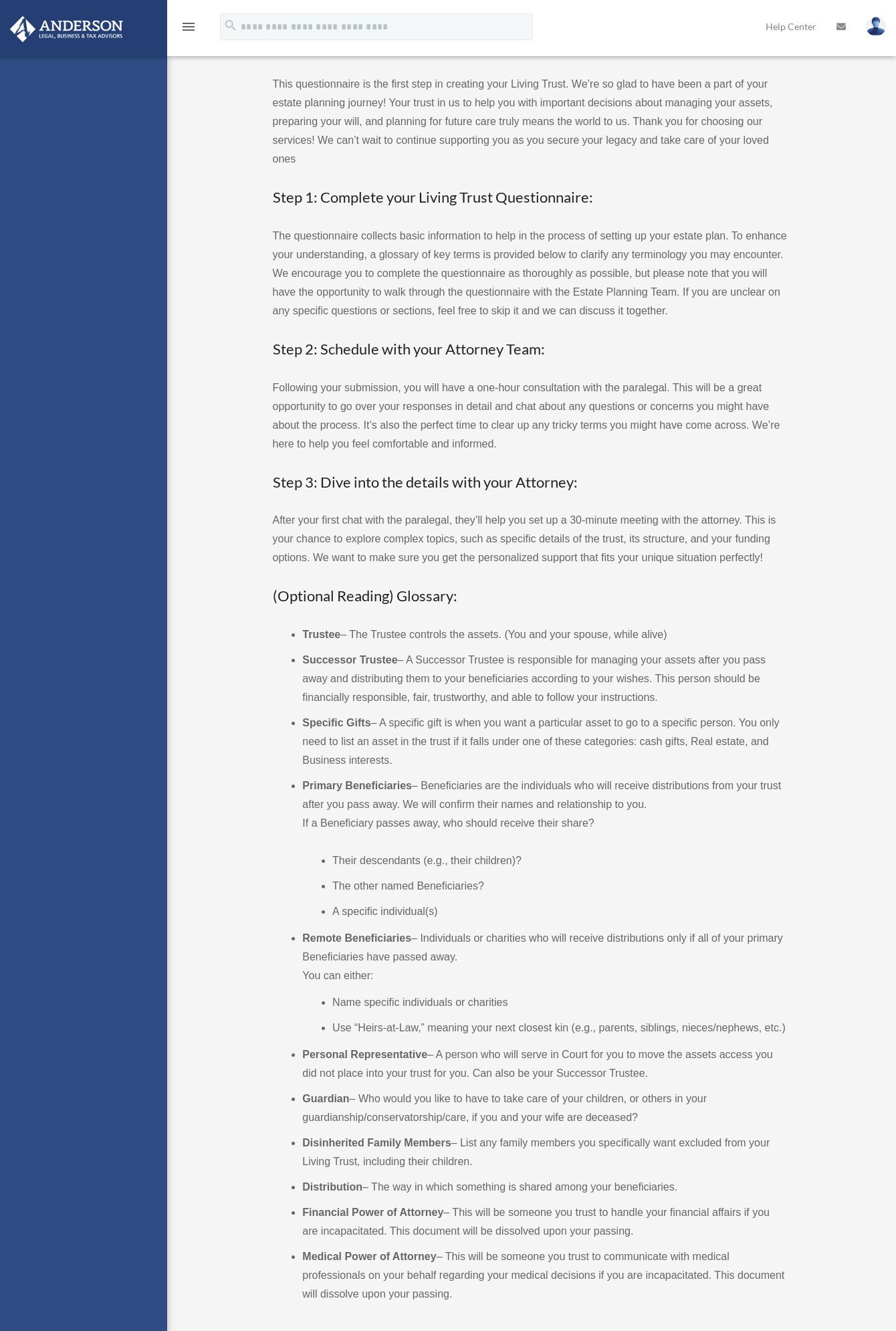
click at [520, 177] on div "This questionnaire is the first step in creating your Living Trust. We’re so gl…" at bounding box center [530, 689] width 515 height 1229
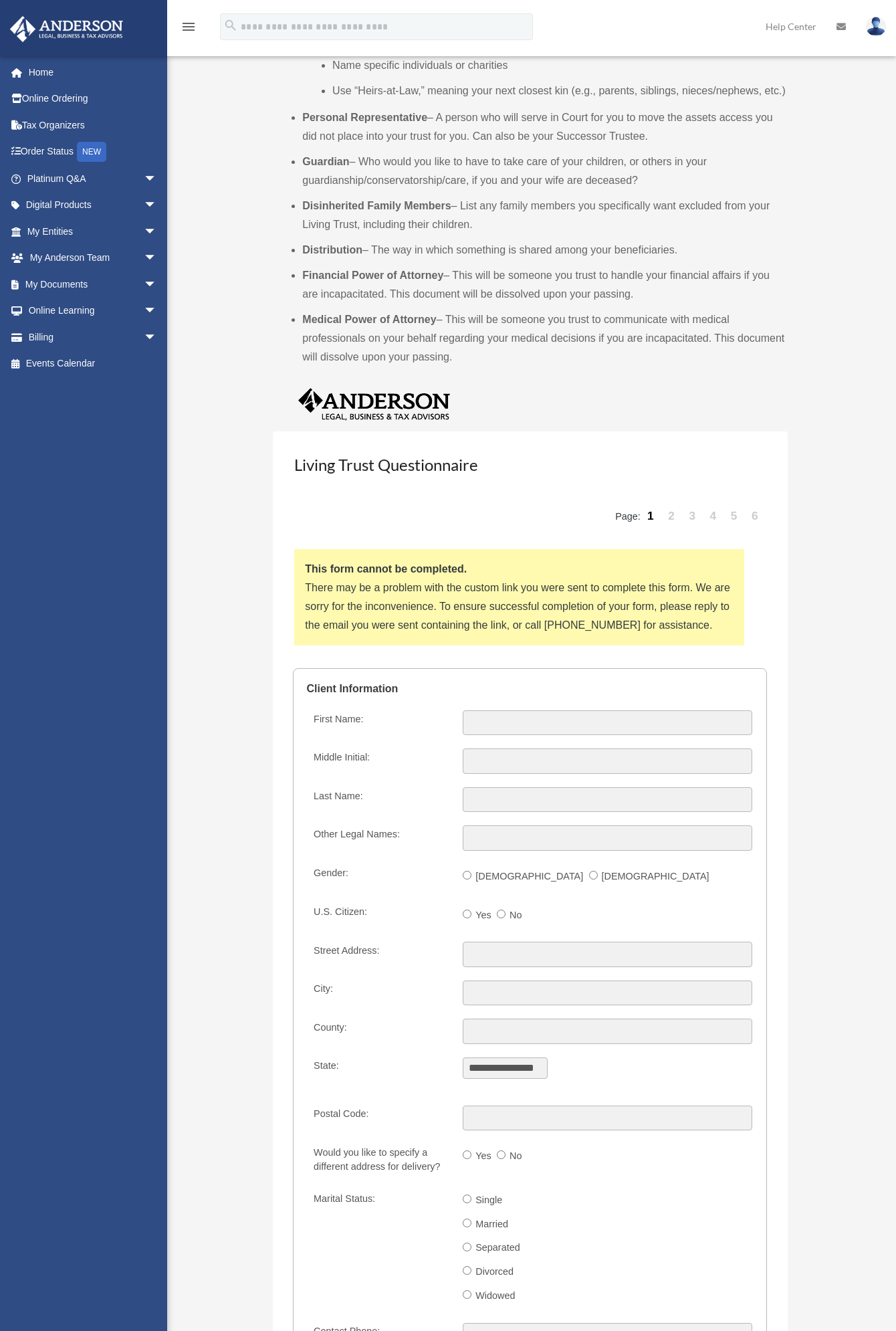
scroll to position [1472, 0]
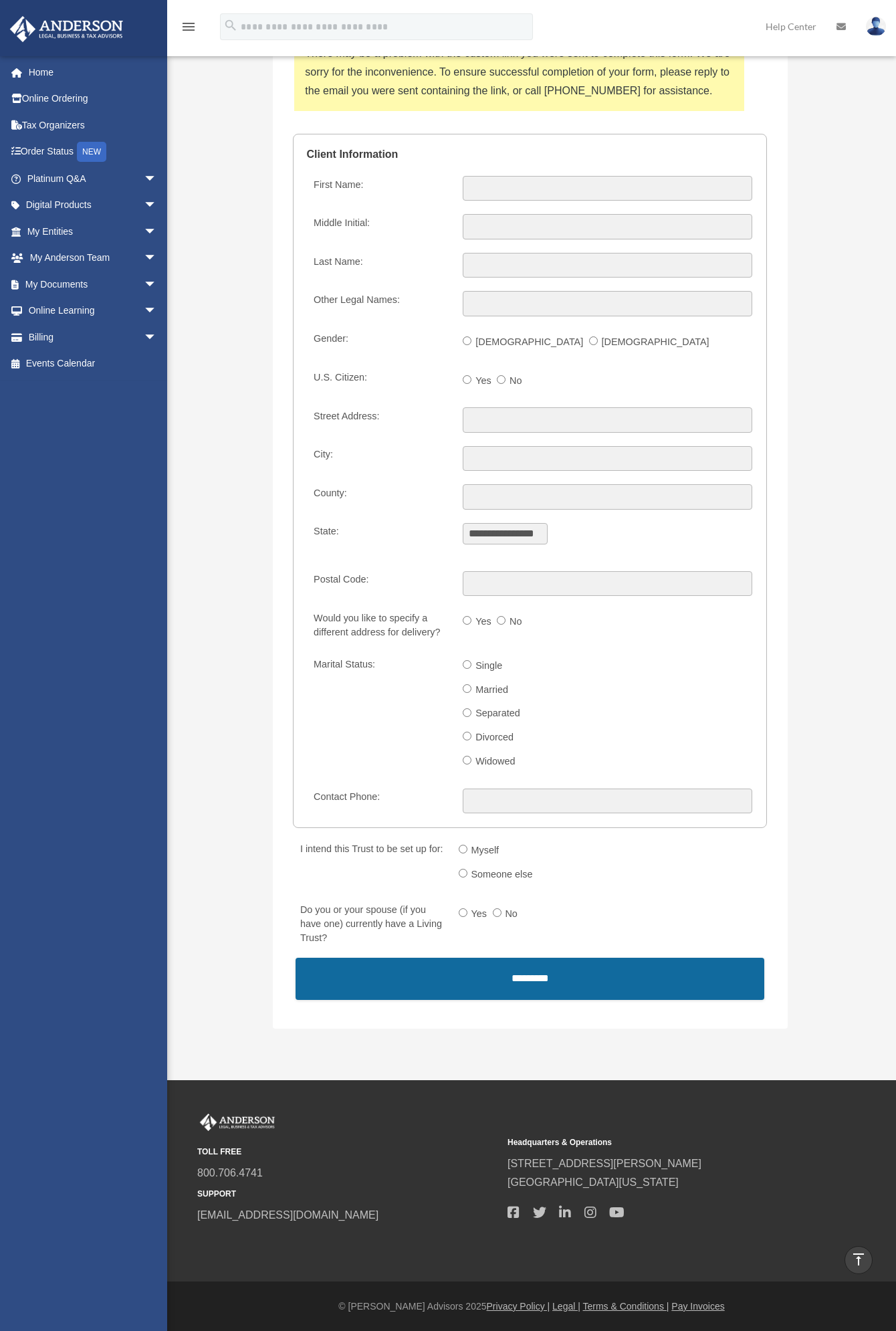
click at [583, 977] on input "*********" at bounding box center [530, 979] width 468 height 42
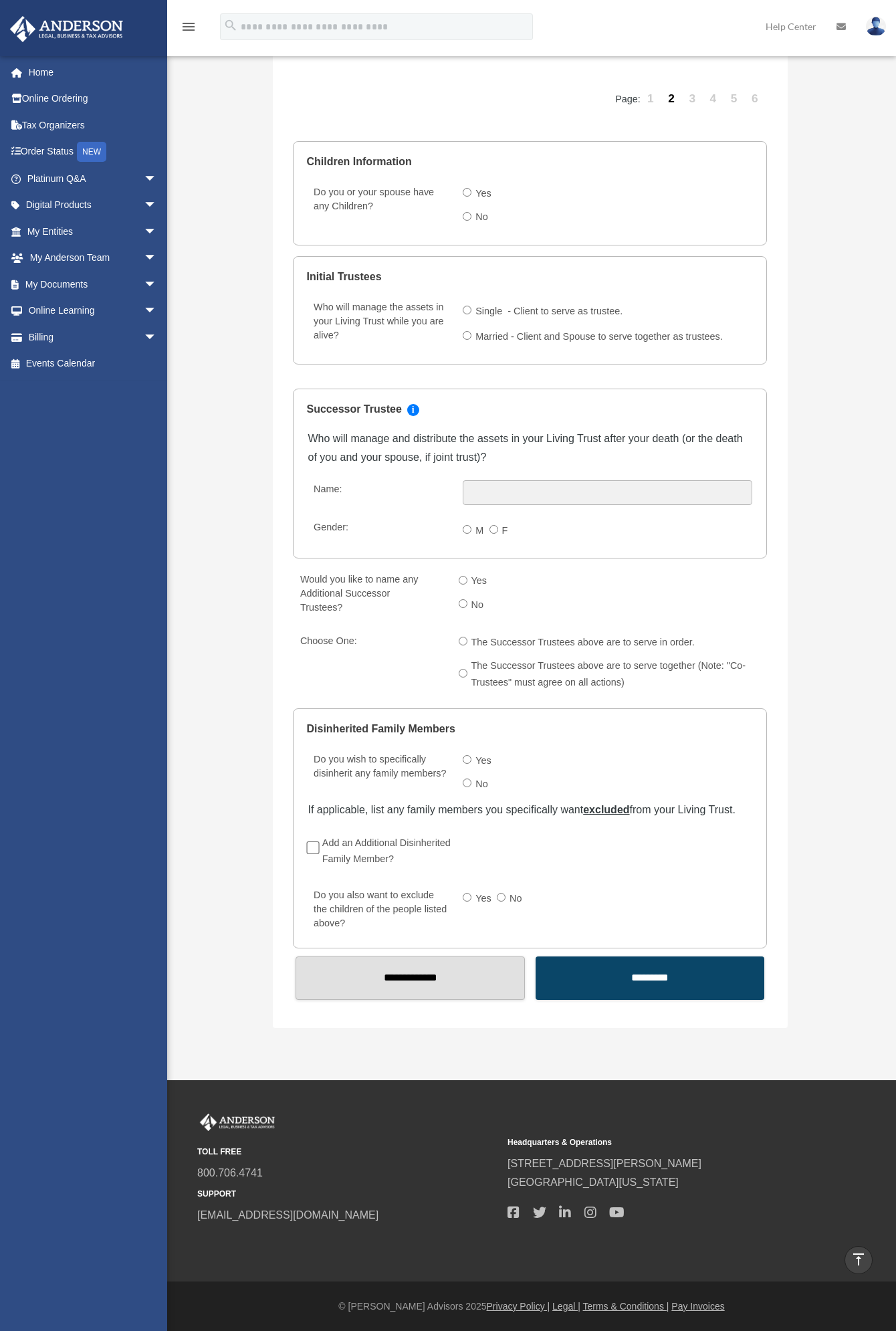
click at [583, 977] on input "*********" at bounding box center [650, 978] width 229 height 43
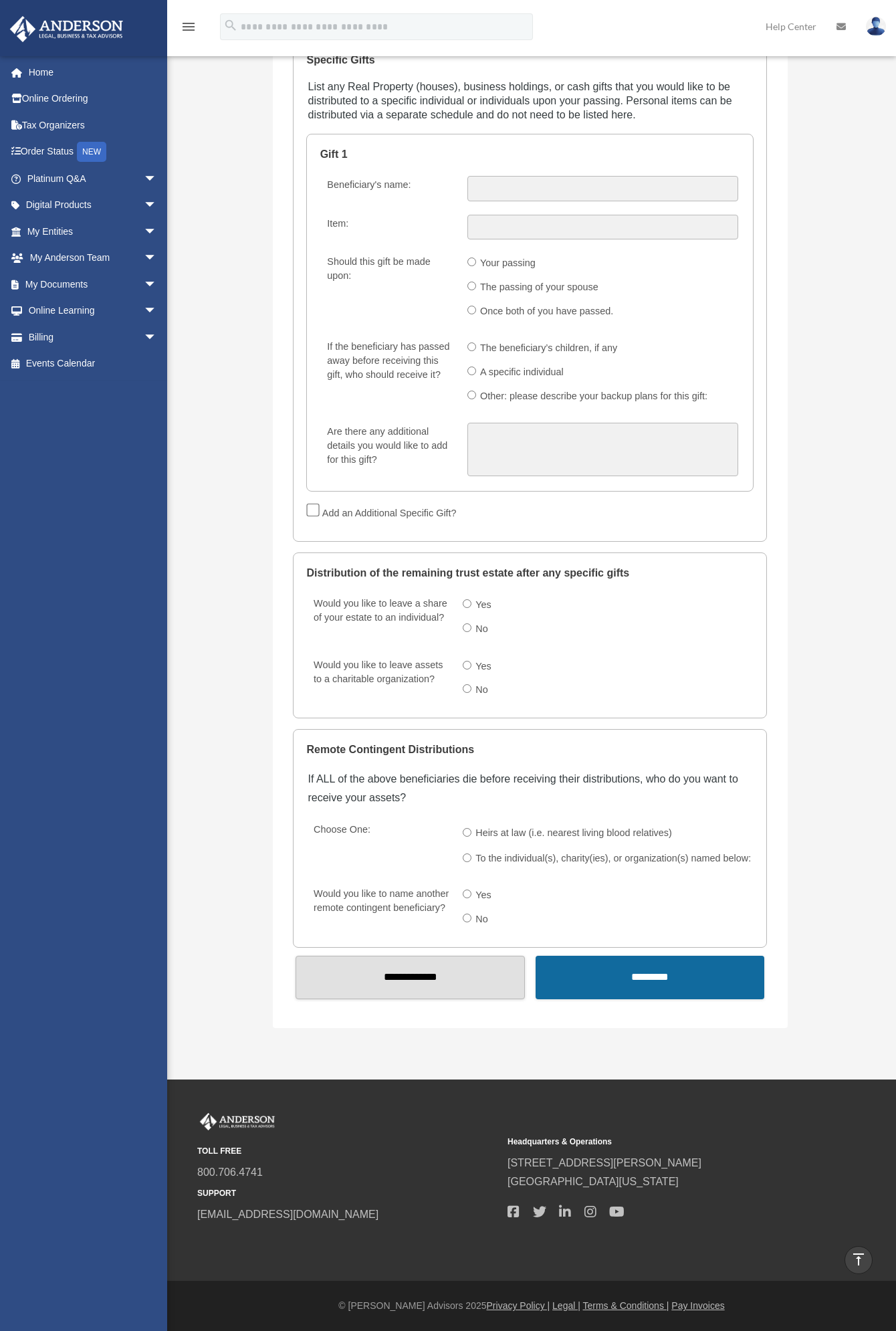
click at [584, 977] on input "*********" at bounding box center [650, 978] width 229 height 43
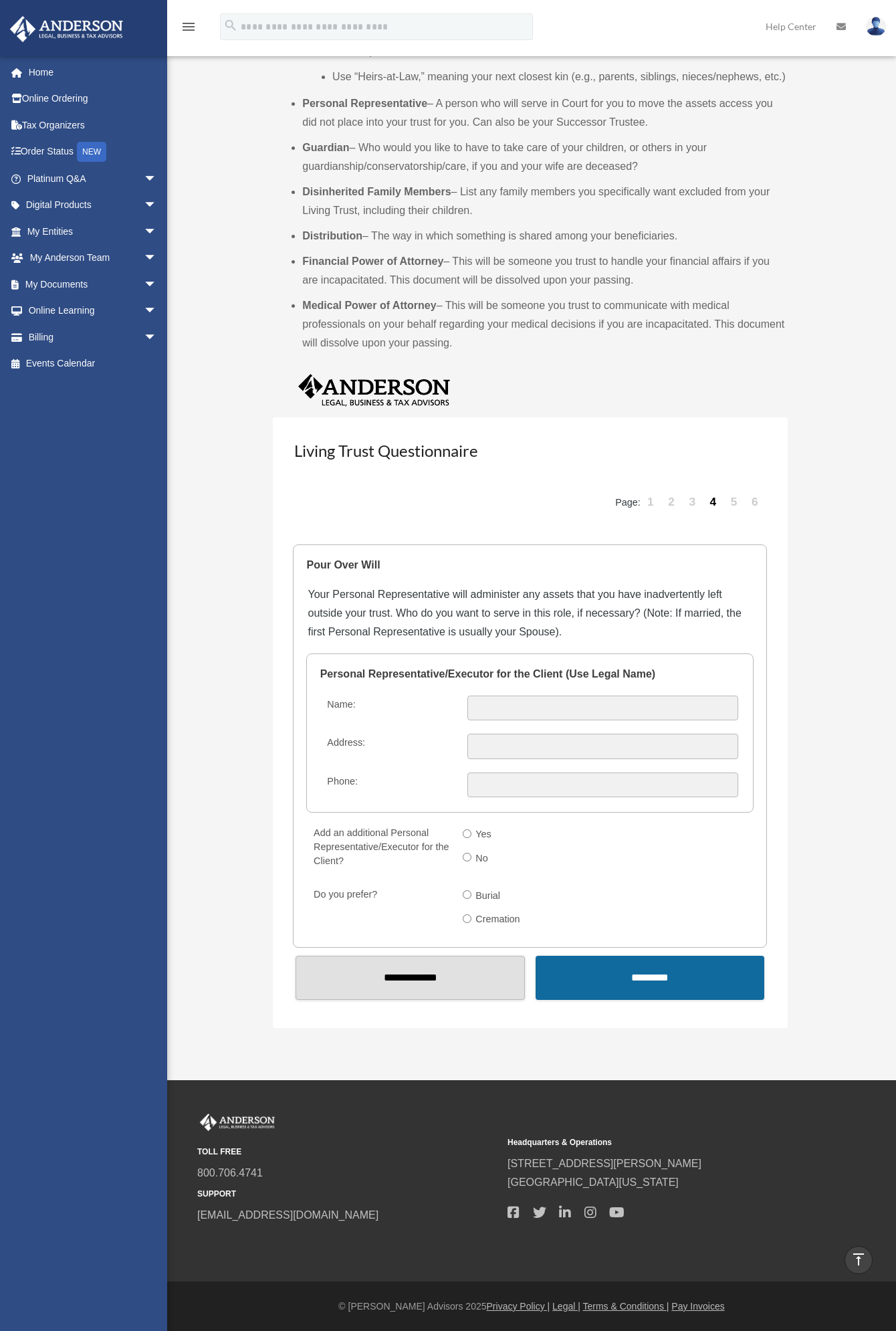
click at [585, 977] on input "*********" at bounding box center [650, 978] width 229 height 43
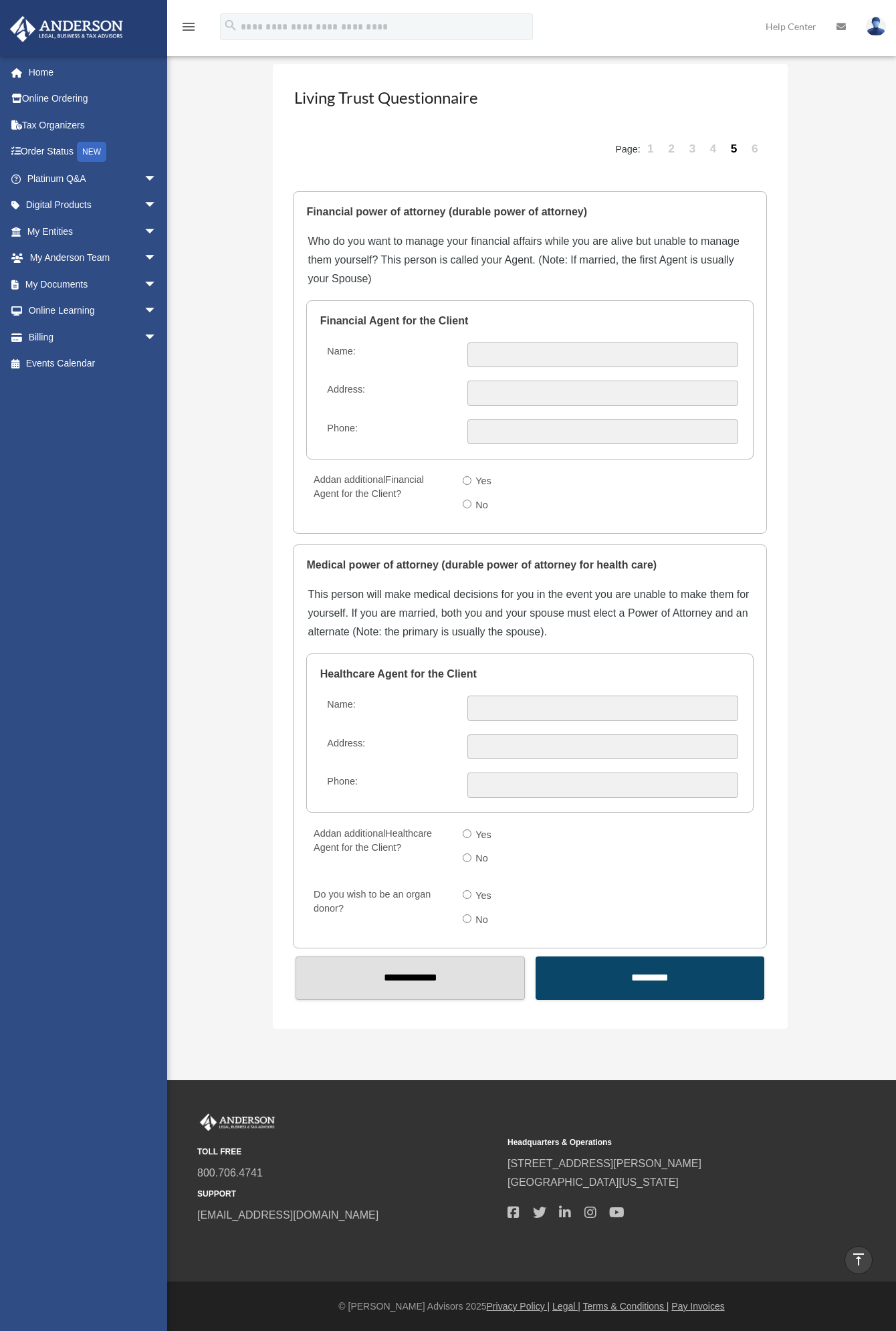
click at [585, 977] on input "*********" at bounding box center [650, 978] width 229 height 43
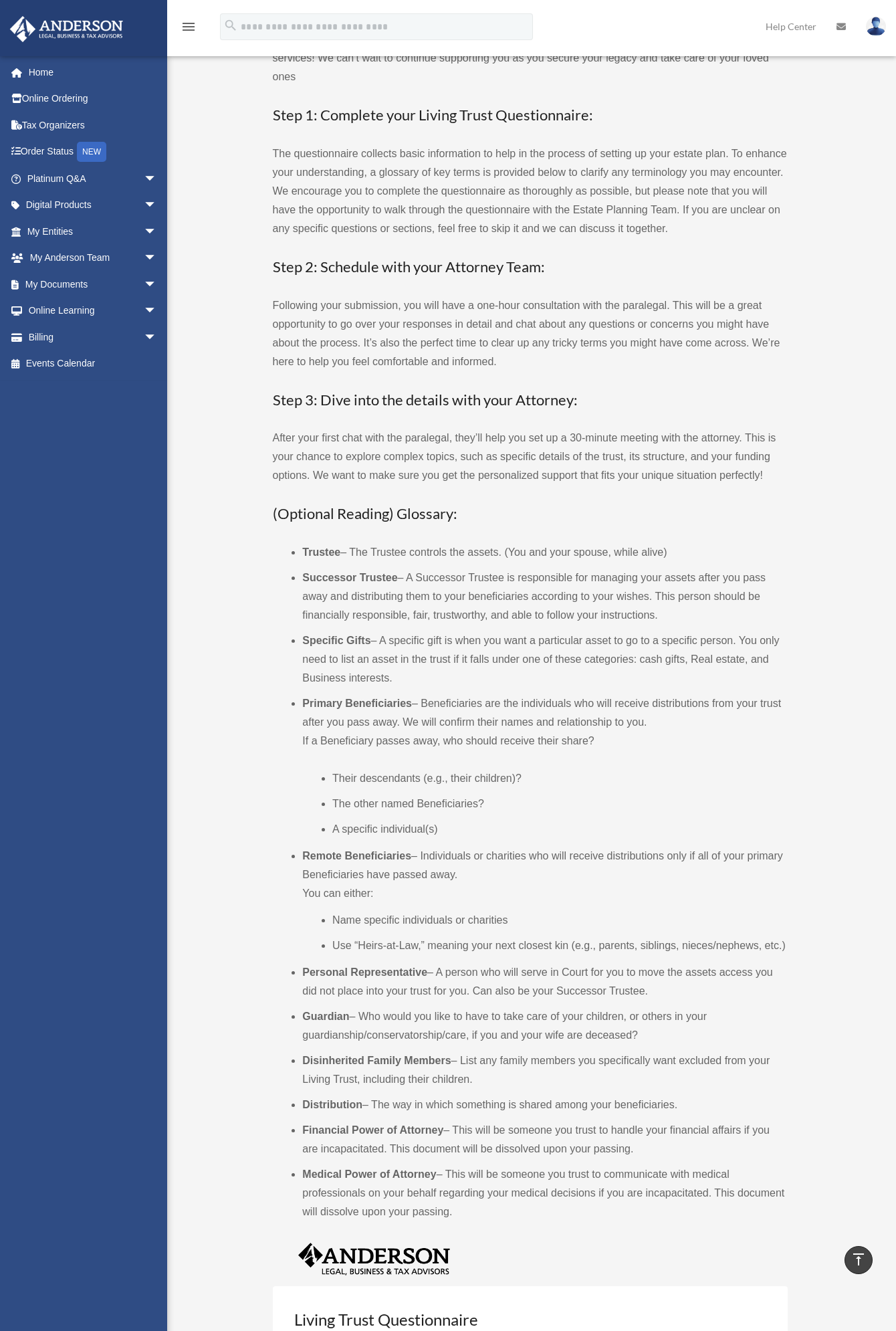
scroll to position [0, 0]
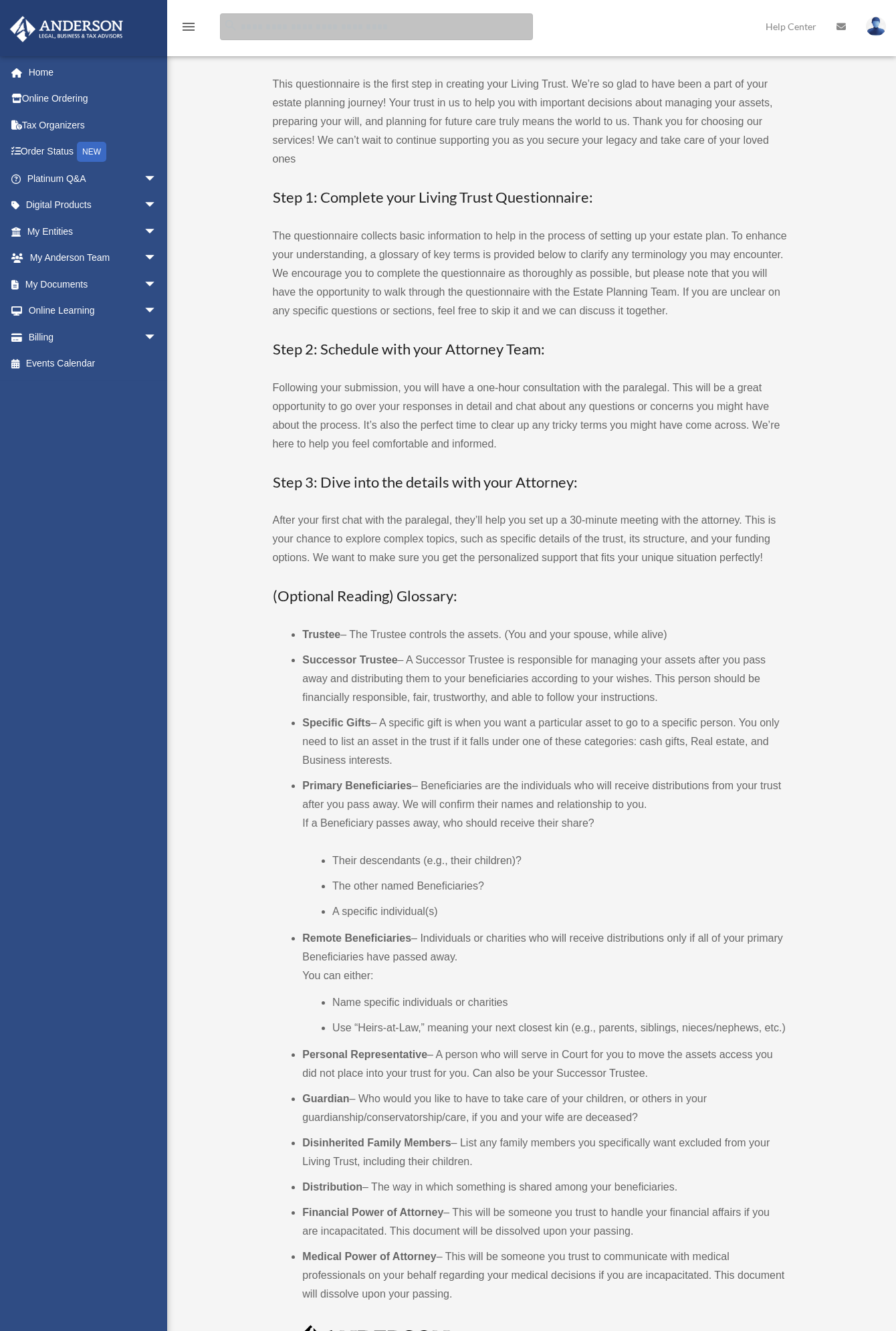
click at [332, 21] on input "search" at bounding box center [376, 27] width 313 height 27
type input "**********"
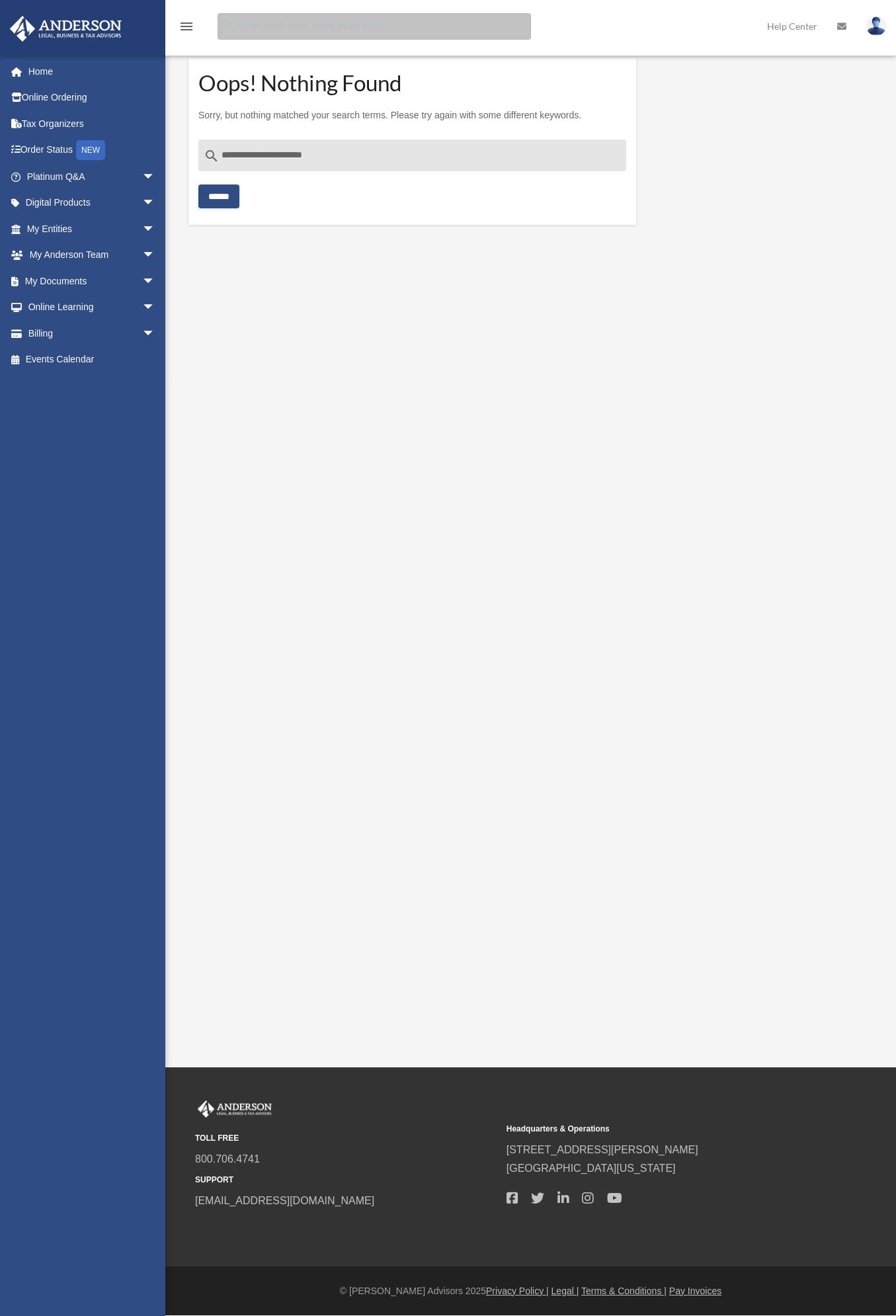
click at [303, 25] on input "Search for:" at bounding box center [374, 27] width 313 height 27
click at [333, 152] on input "**********" at bounding box center [412, 155] width 428 height 31
type input "**********"
click at [234, 201] on input "******" at bounding box center [218, 197] width 41 height 24
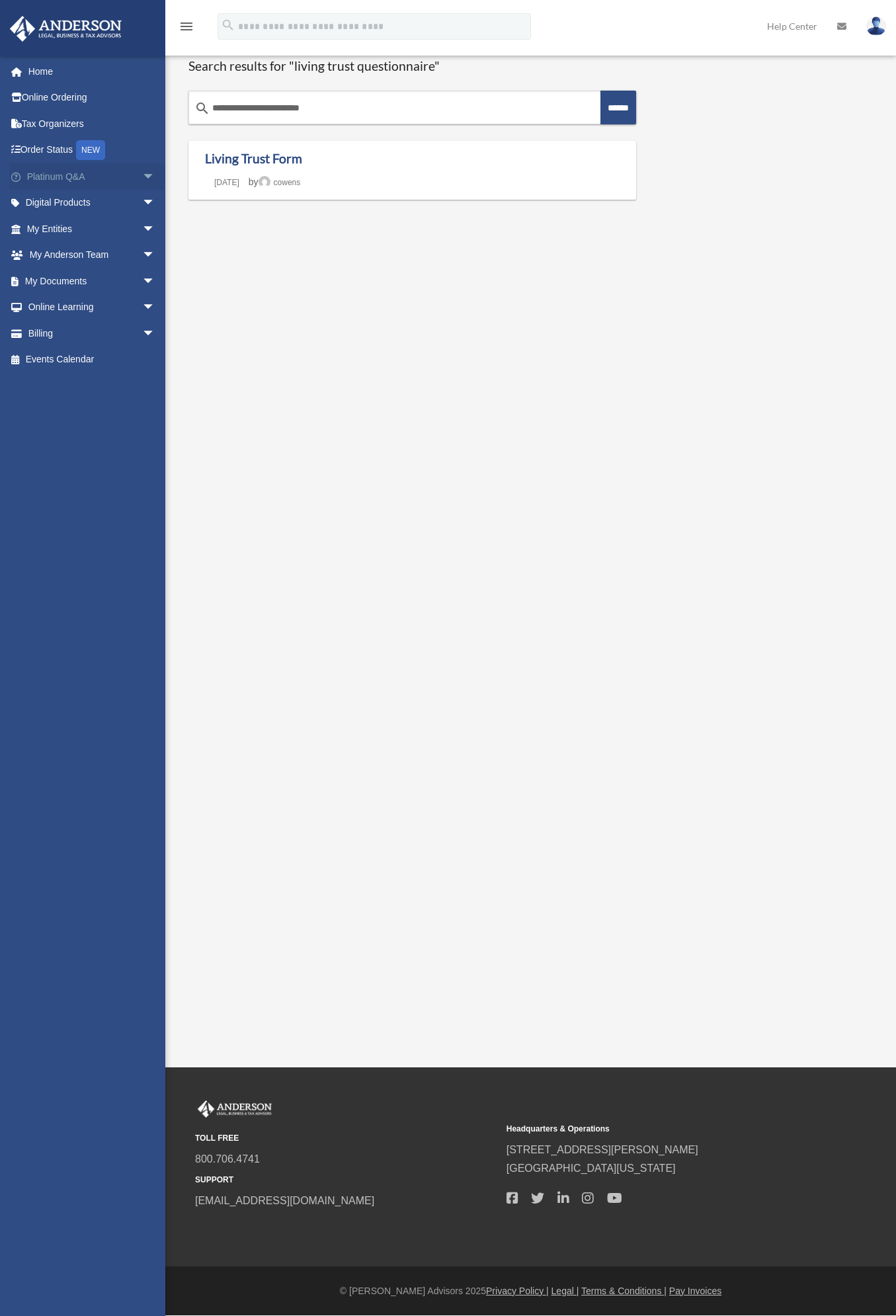
click at [142, 180] on span "arrow_drop_down" at bounding box center [155, 177] width 27 height 27
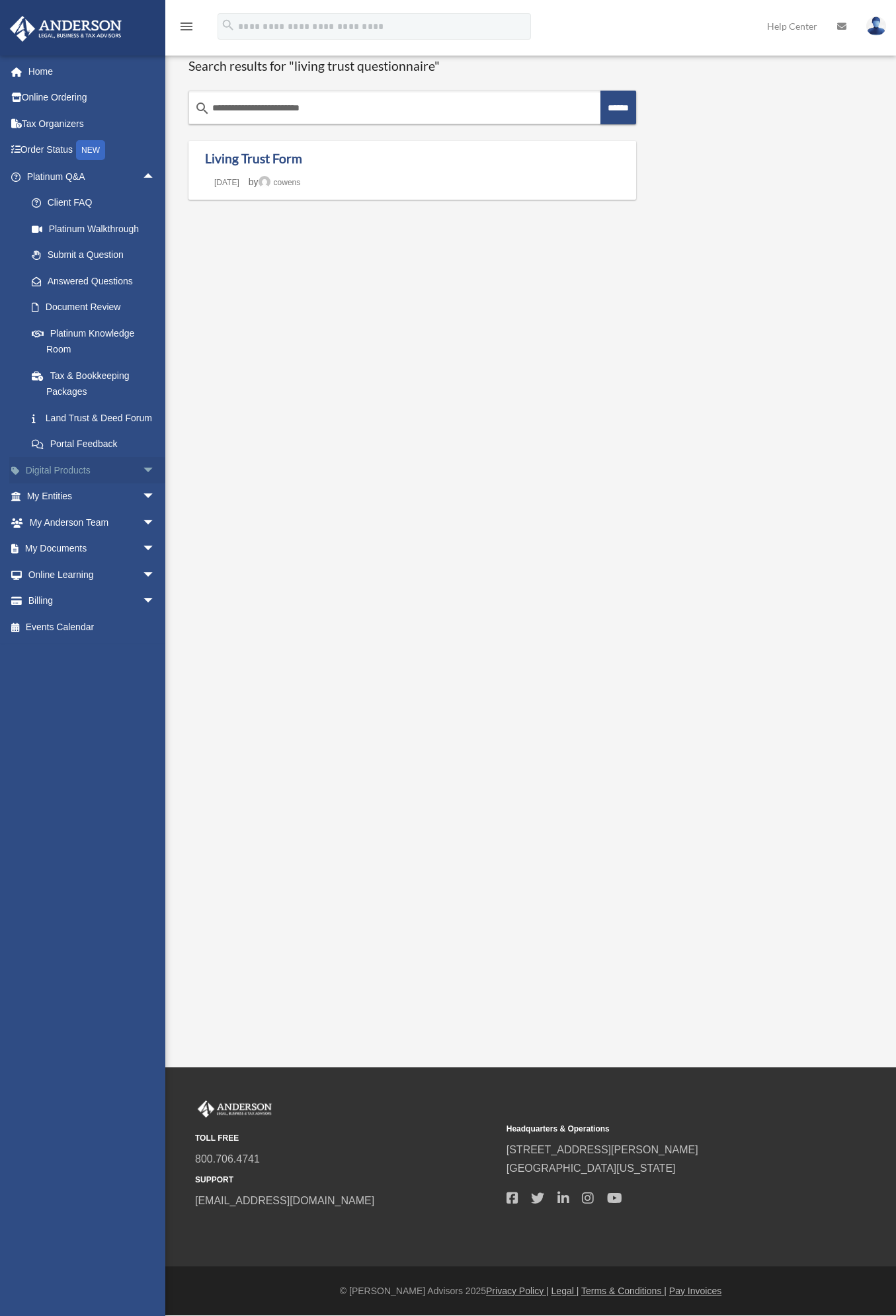
click at [142, 484] on span "arrow_drop_down" at bounding box center [155, 471] width 27 height 27
click at [142, 667] on span "arrow_drop_down" at bounding box center [155, 653] width 27 height 27
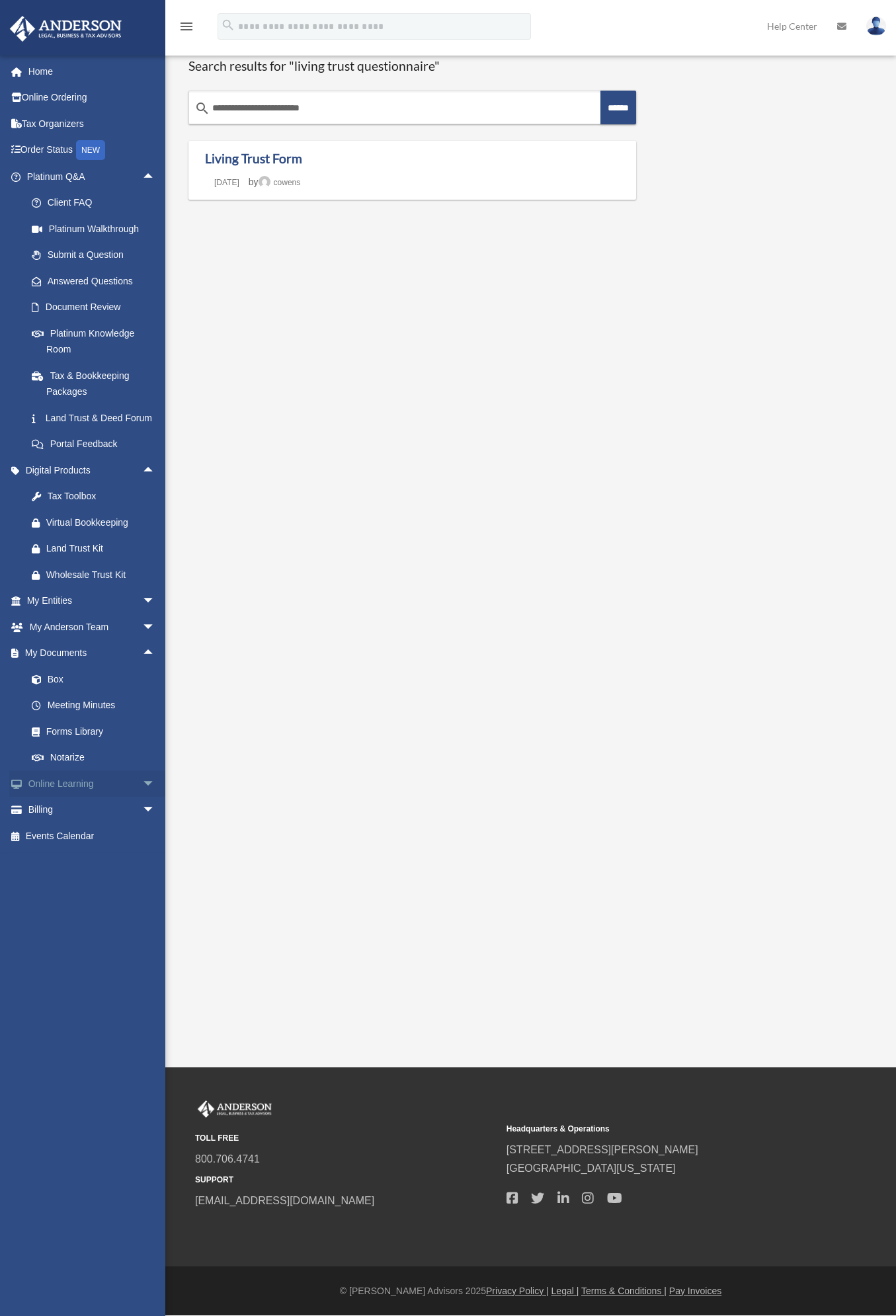
click at [142, 796] on span "arrow_drop_down" at bounding box center [155, 784] width 27 height 27
click at [142, 902] on span "arrow_drop_down" at bounding box center [155, 888] width 27 height 27
click at [142, 615] on span "arrow_drop_down" at bounding box center [155, 601] width 27 height 27
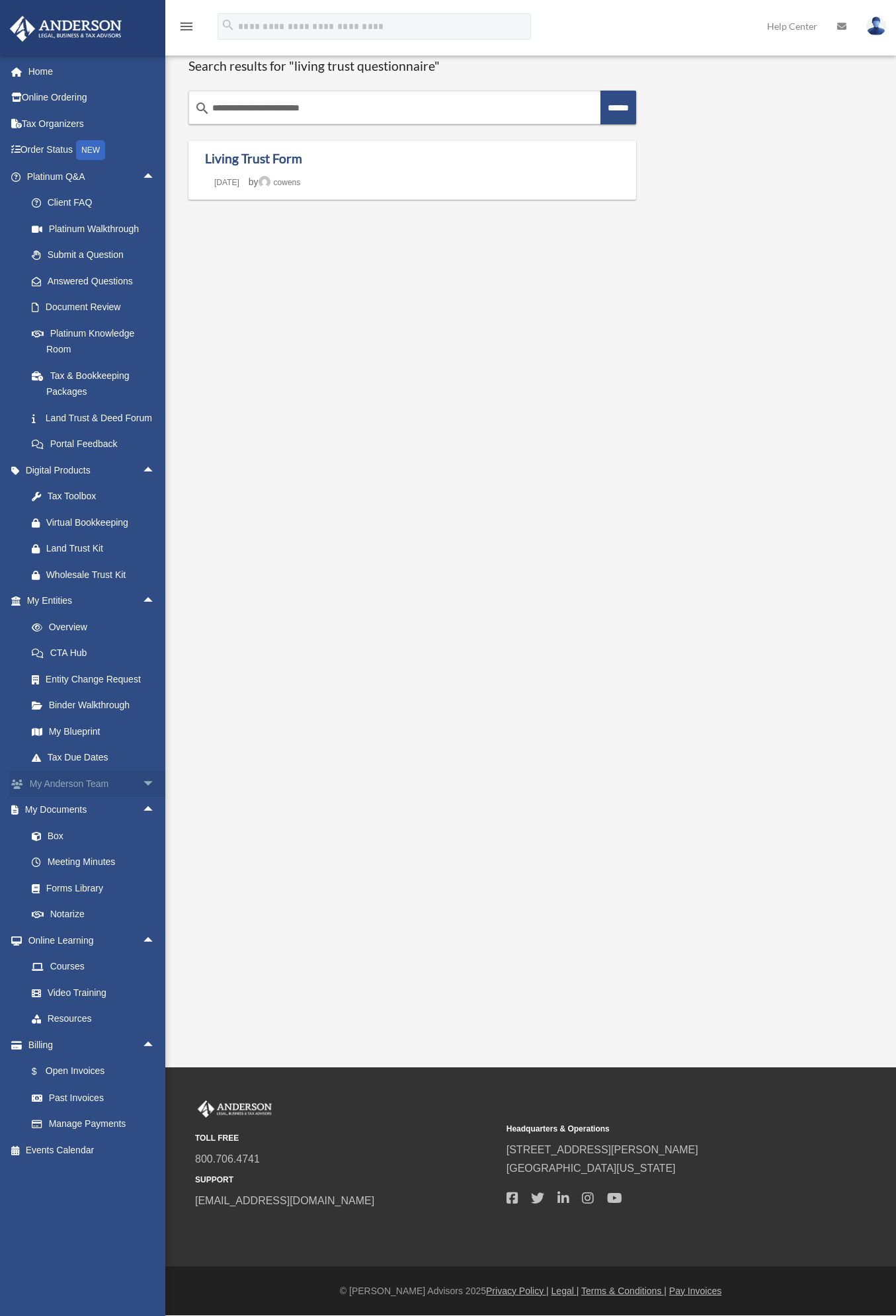
click at [143, 797] on span "arrow_drop_down" at bounding box center [155, 784] width 27 height 27
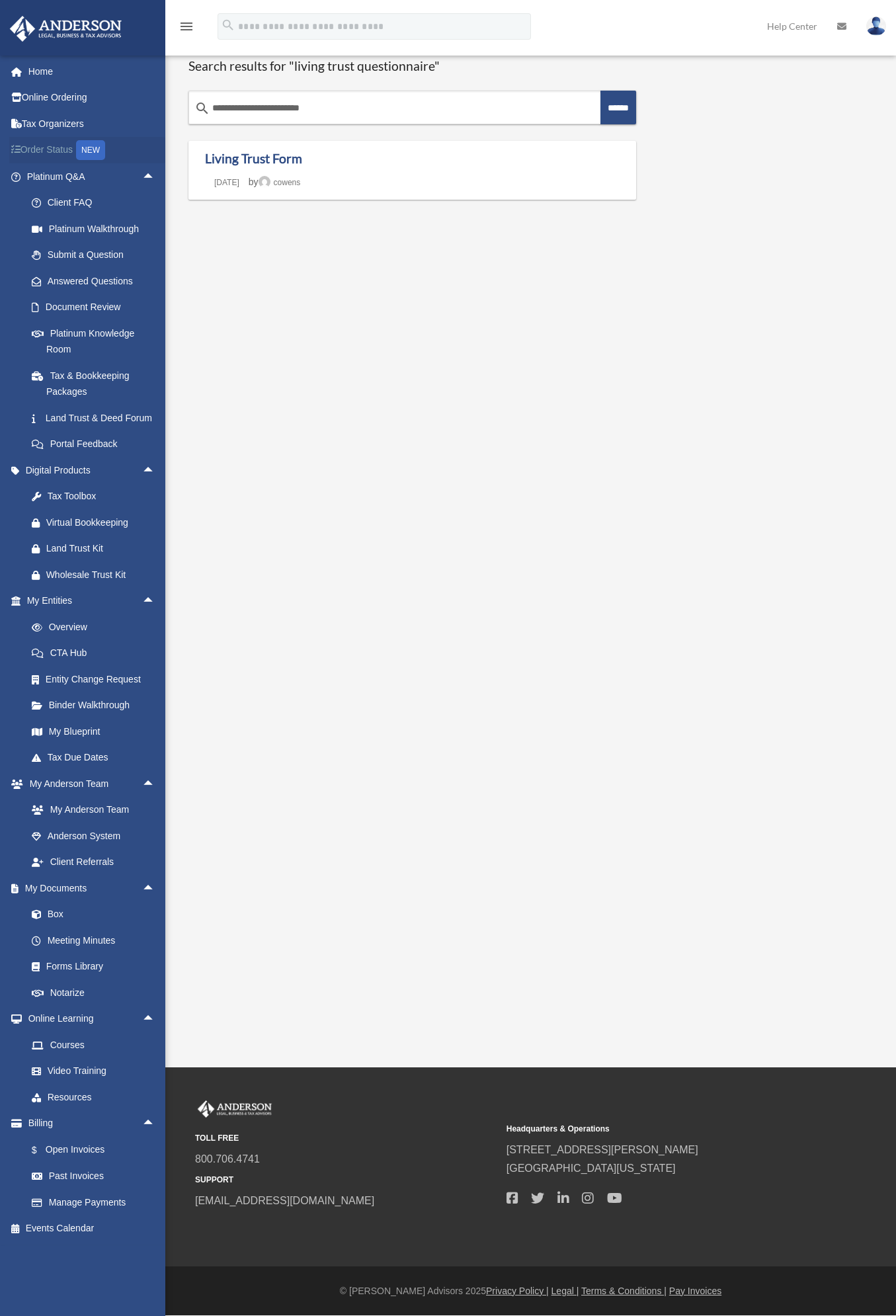
click at [54, 145] on link "Order Status NEW" at bounding box center [92, 151] width 166 height 27
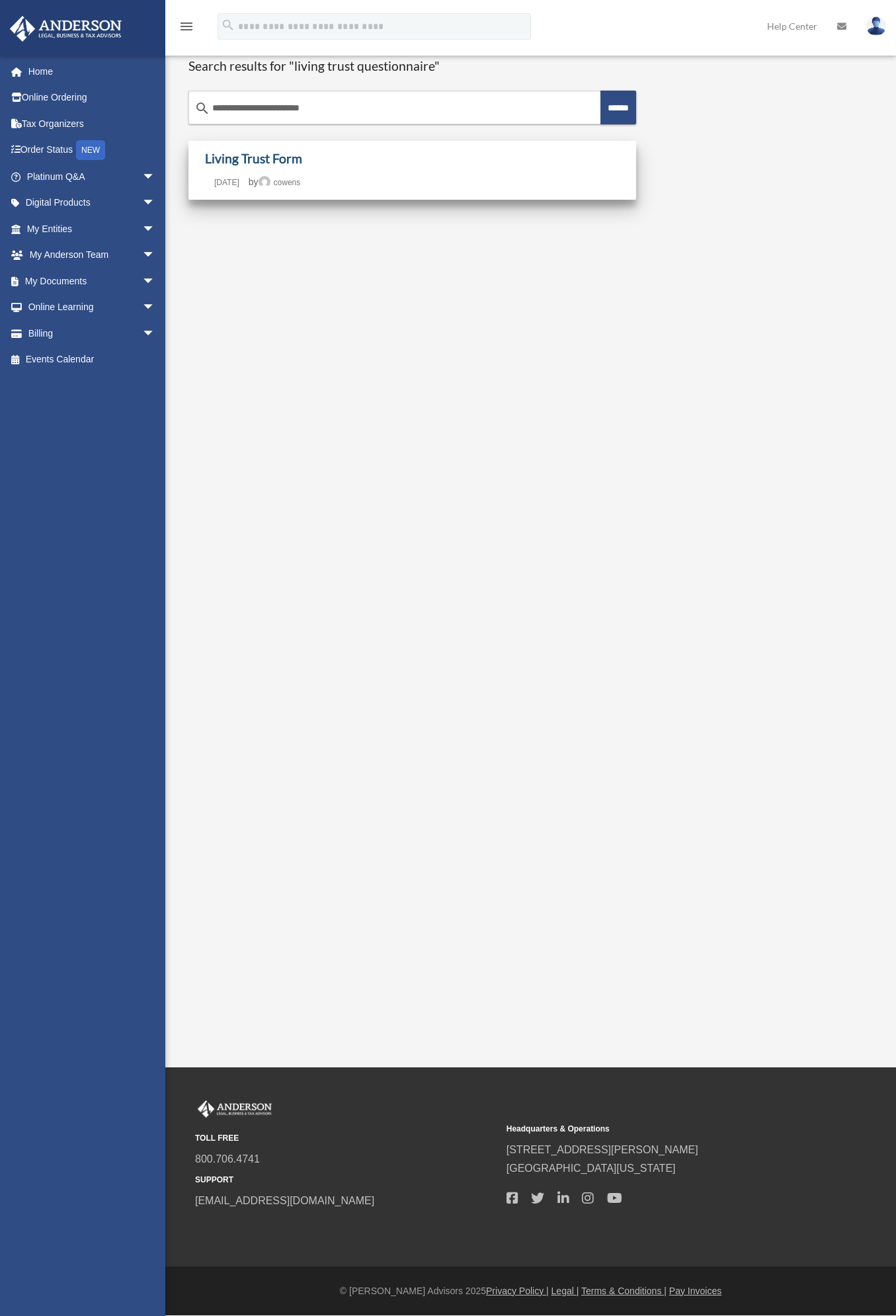
click at [262, 164] on link "Living Trust Form" at bounding box center [253, 158] width 97 height 15
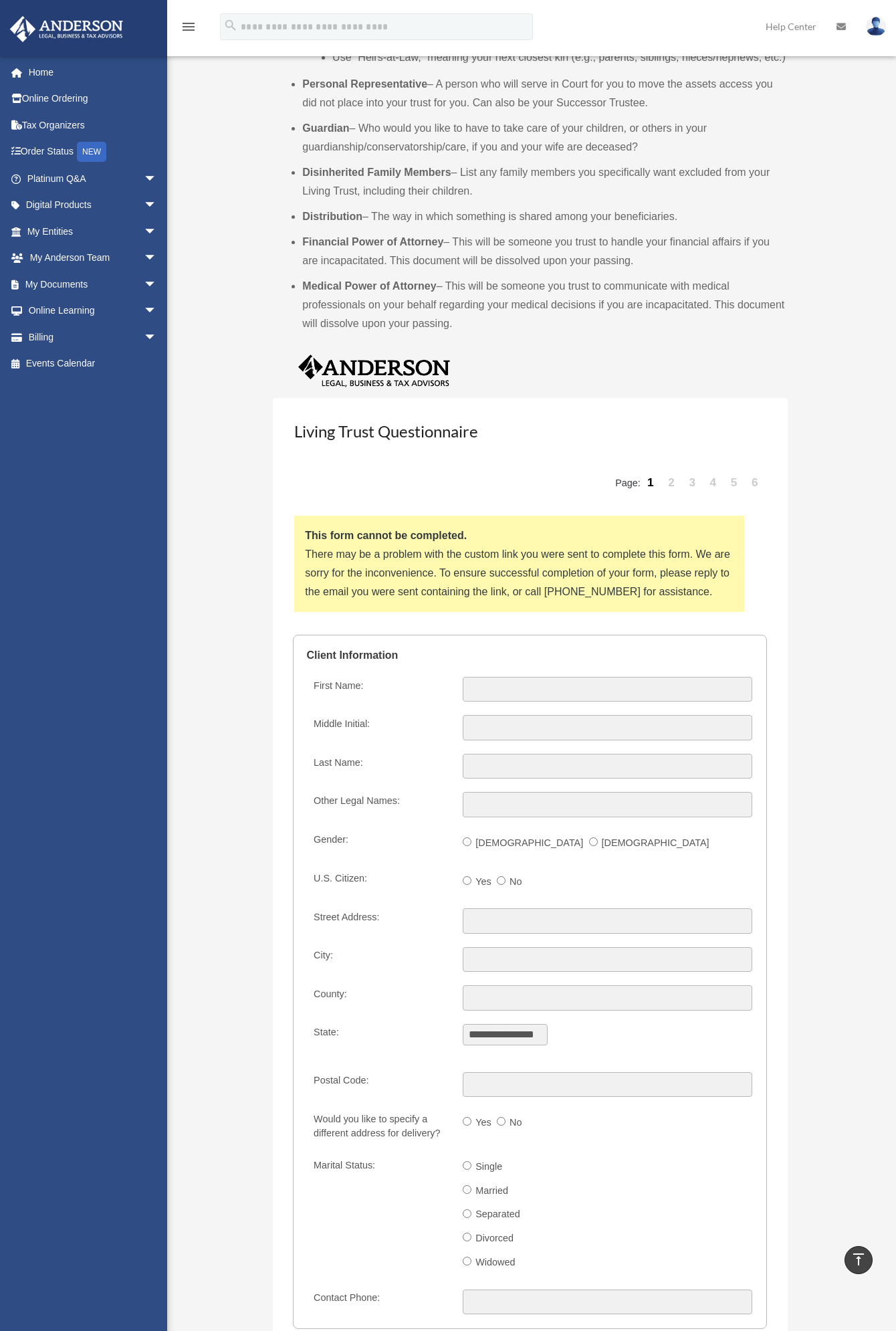
scroll to position [1204, 0]
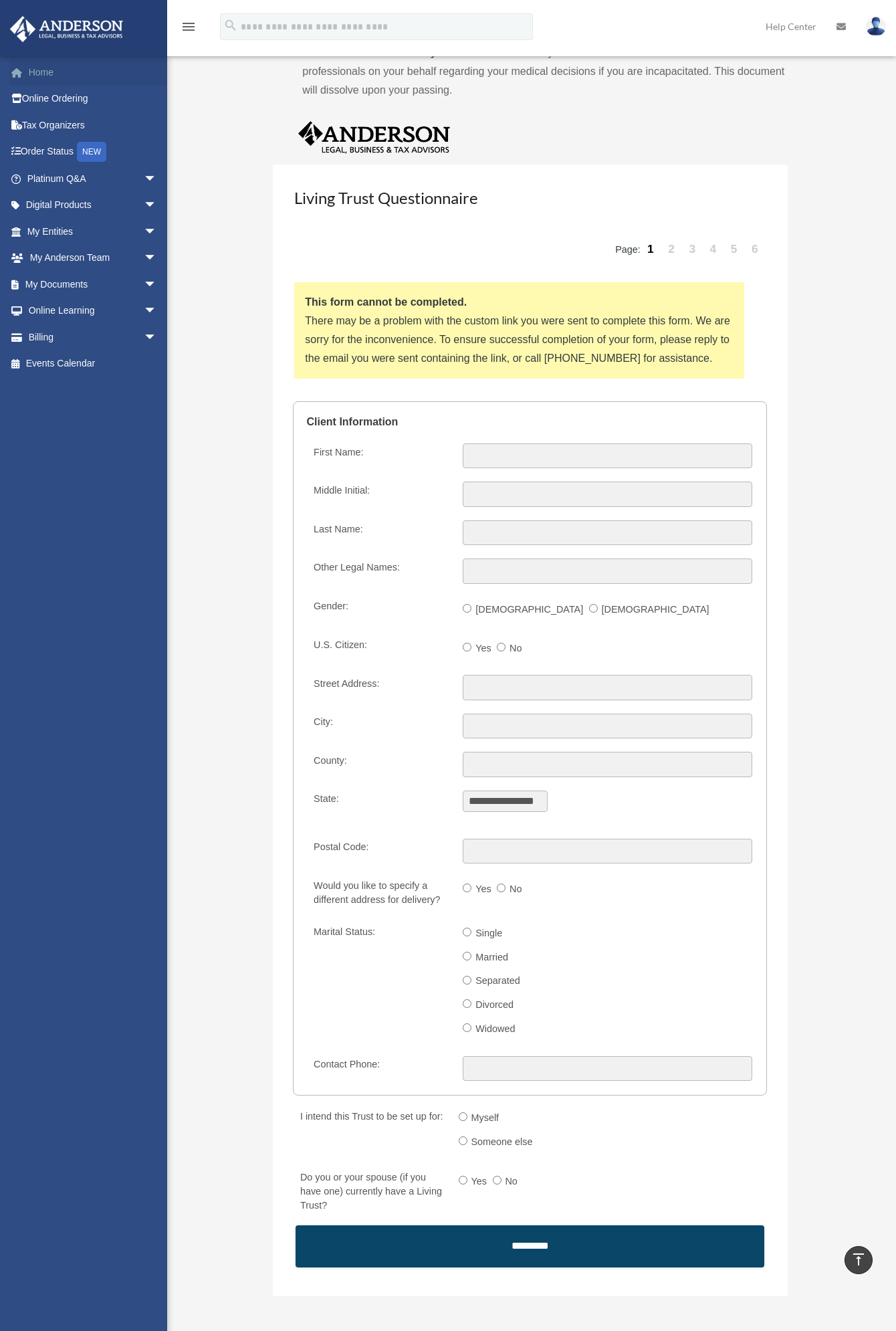
click at [42, 68] on link "Home" at bounding box center [93, 72] width 168 height 27
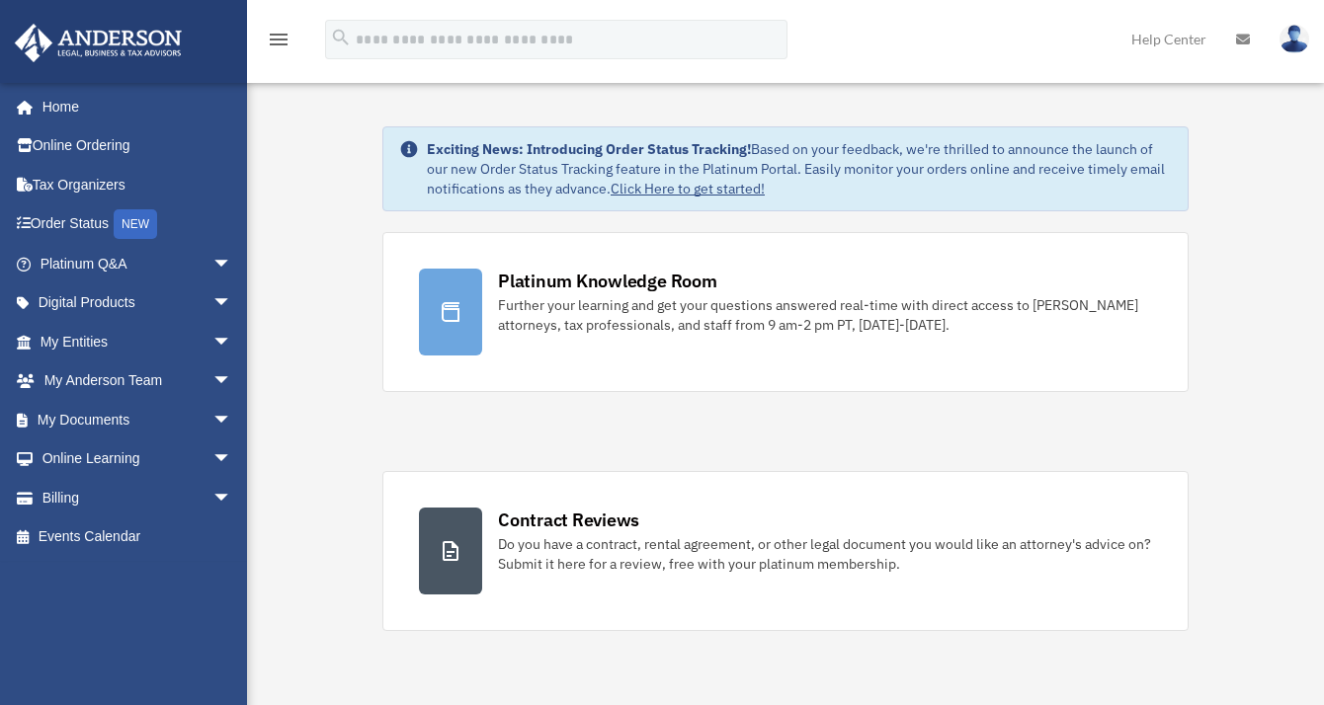
drag, startPoint x: -130, startPoint y: 126, endPoint x: -158, endPoint y: 131, distance: 28.1
